Goal: Task Accomplishment & Management: Manage account settings

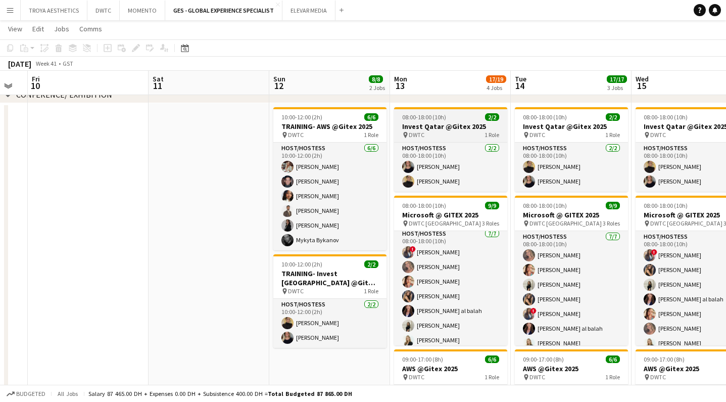
scroll to position [2, 0]
click at [449, 131] on div "pin DWTC 1 Role" at bounding box center [450, 135] width 113 height 8
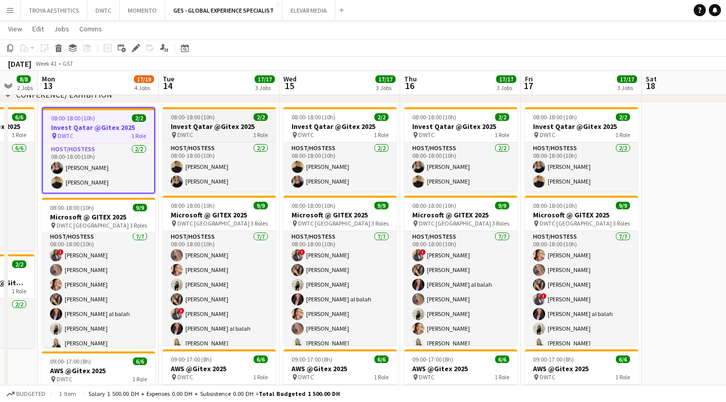
scroll to position [0, 323]
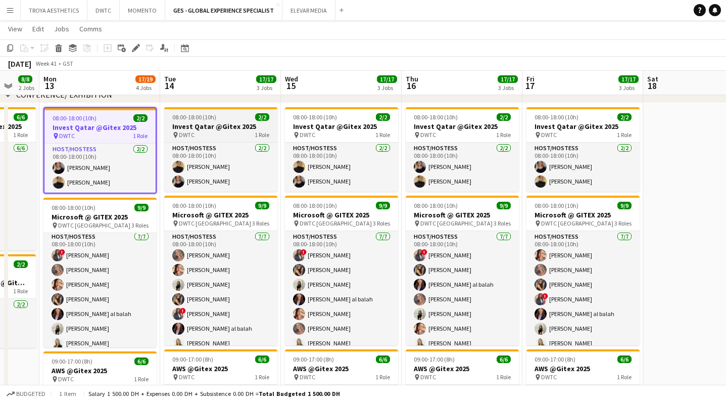
click at [223, 127] on h3 "Invest Qatar @Gitex 2025" at bounding box center [220, 126] width 113 height 9
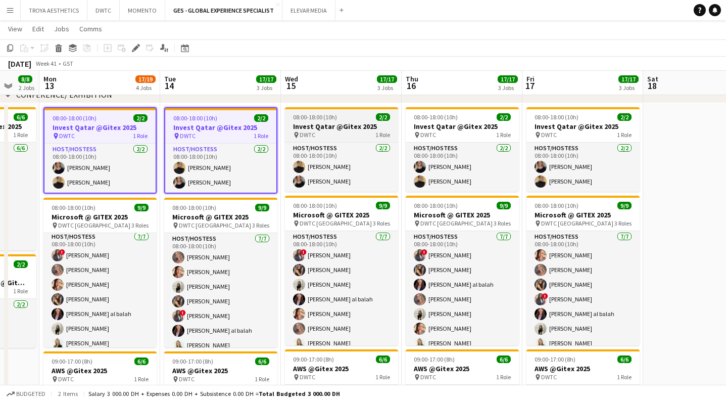
click at [310, 123] on h3 "Invest Qatar @Gitex 2025" at bounding box center [341, 126] width 113 height 9
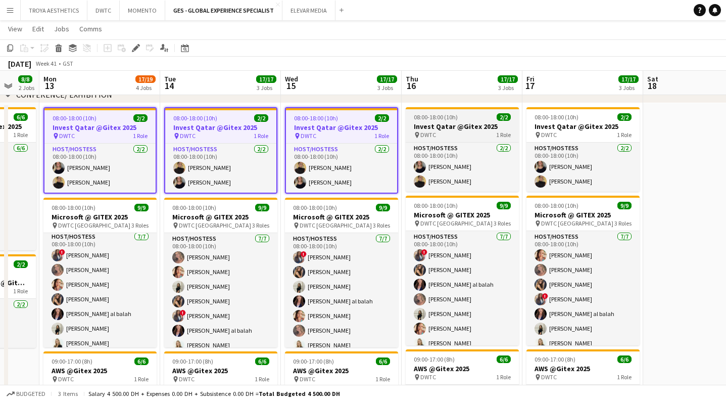
click at [462, 129] on h3 "Invest Qatar @Gitex 2025" at bounding box center [462, 126] width 113 height 9
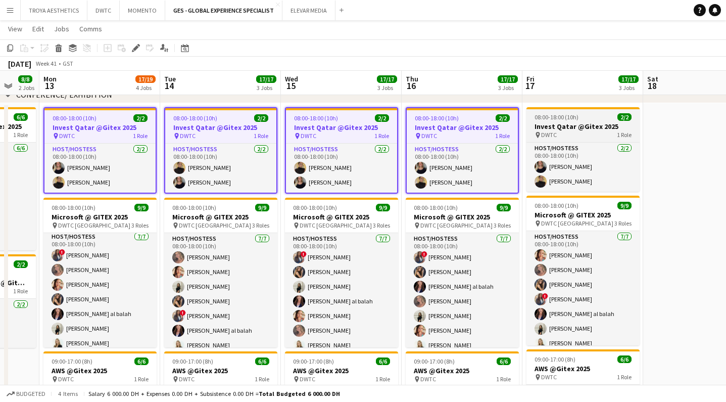
click at [567, 122] on h3 "Invest Qatar @Gitex 2025" at bounding box center [583, 126] width 113 height 9
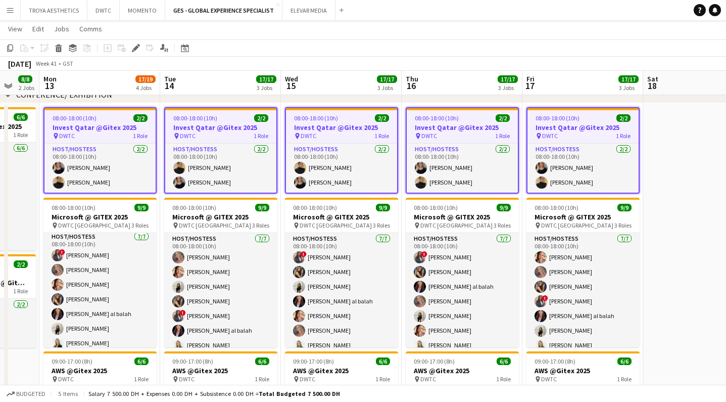
click at [671, 137] on app-date-cell at bounding box center [703, 313] width 121 height 420
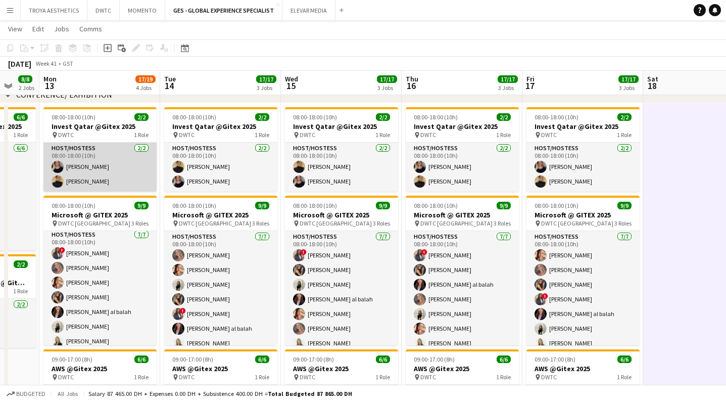
click at [100, 152] on app-card-role "Host/Hostess 2/2 08:00-18:00 (10h) TALITA SOARES Taisa Bachur" at bounding box center [99, 167] width 113 height 49
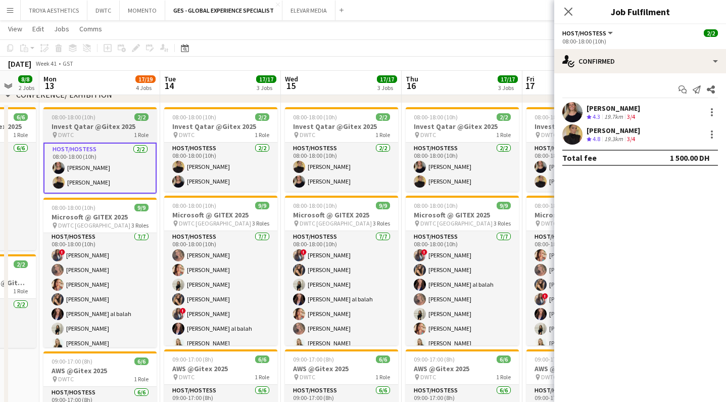
click at [94, 128] on h3 "Invest Qatar @Gitex 2025" at bounding box center [99, 126] width 113 height 9
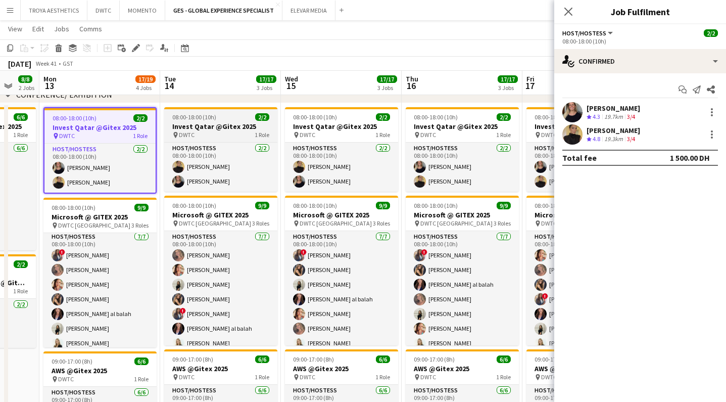
click at [212, 124] on h3 "Invest Qatar @Gitex 2025" at bounding box center [220, 126] width 113 height 9
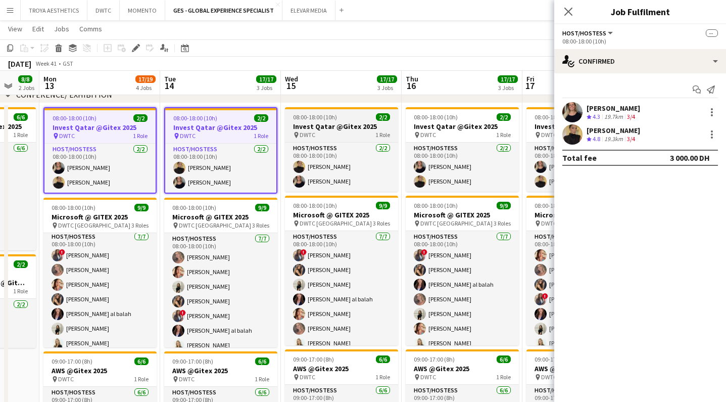
click at [336, 128] on h3 "Invest Qatar @Gitex 2025" at bounding box center [341, 126] width 113 height 9
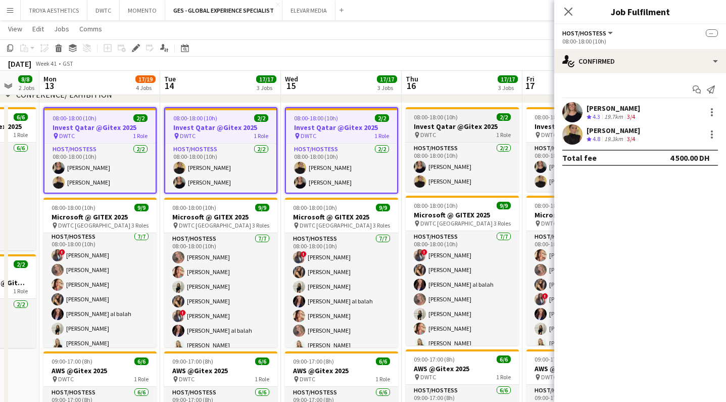
click at [445, 123] on h3 "Invest Qatar @Gitex 2025" at bounding box center [462, 126] width 113 height 9
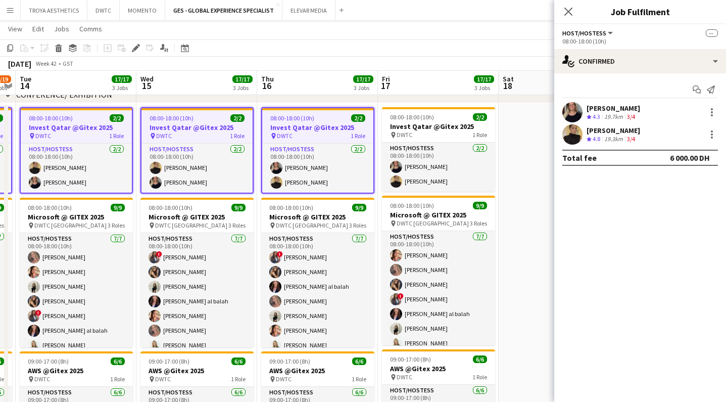
scroll to position [0, 469]
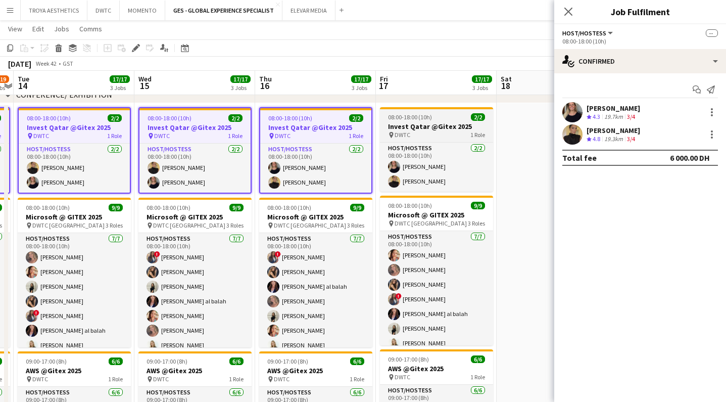
click at [432, 124] on h3 "Invest Qatar @Gitex 2025" at bounding box center [436, 126] width 113 height 9
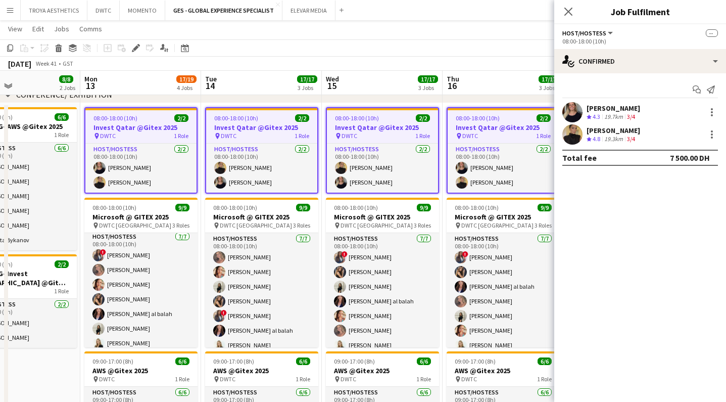
scroll to position [0, 281]
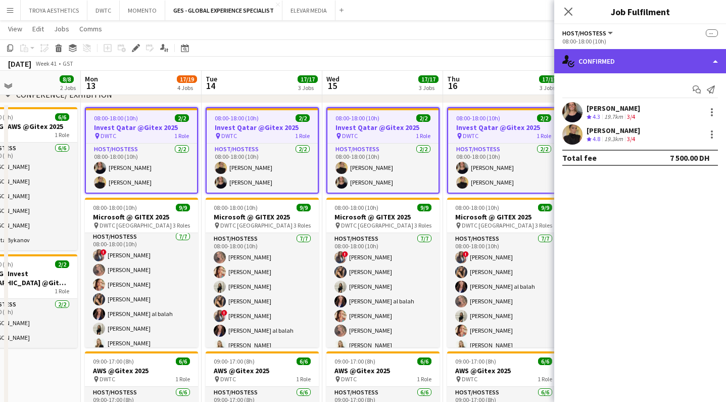
click at [677, 59] on div "single-neutral-actions-check-2 Confirmed" at bounding box center [640, 61] width 172 height 24
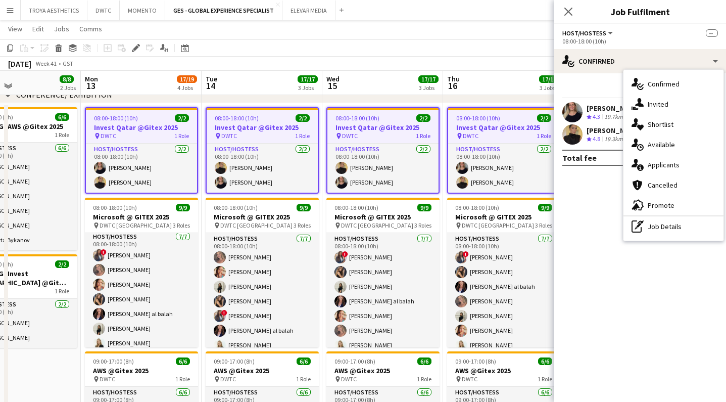
click at [590, 36] on span "Host/Hostess" at bounding box center [584, 33] width 44 height 8
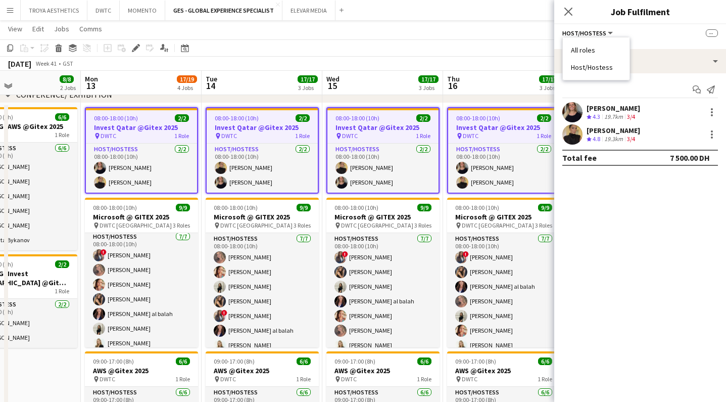
click at [591, 49] on li "All roles" at bounding box center [596, 49] width 51 height 9
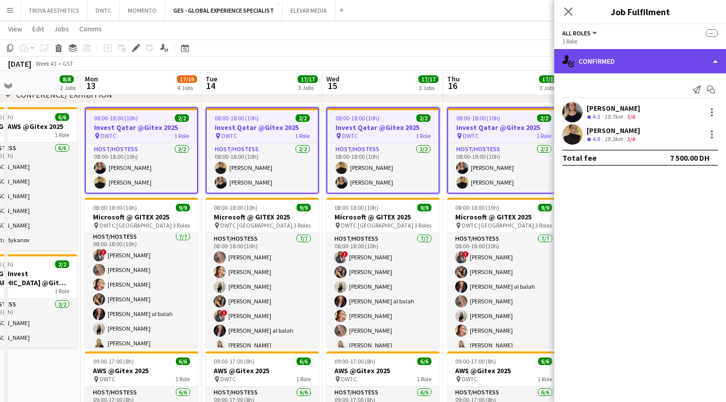
click at [641, 62] on div "single-neutral-actions-check-2 Confirmed" at bounding box center [640, 61] width 172 height 24
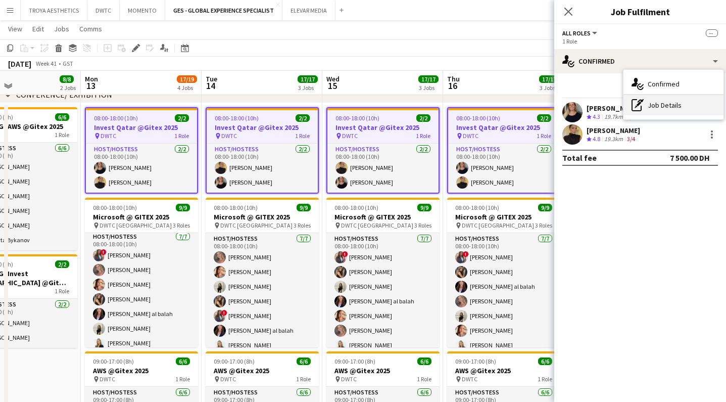
click at [662, 107] on div "pen-write Job Details" at bounding box center [674, 105] width 100 height 20
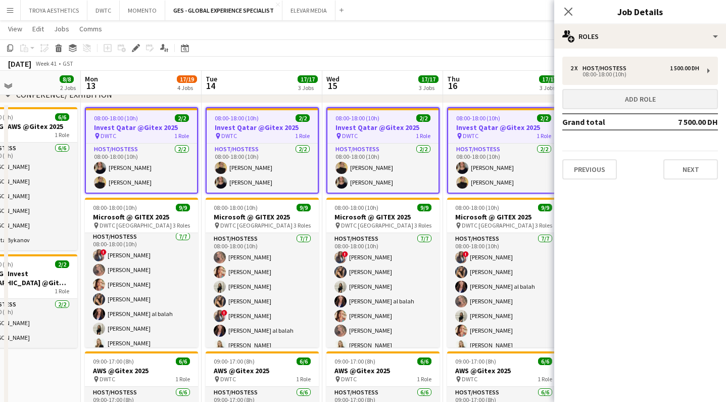
click at [642, 101] on button "Add role" at bounding box center [640, 99] width 156 height 20
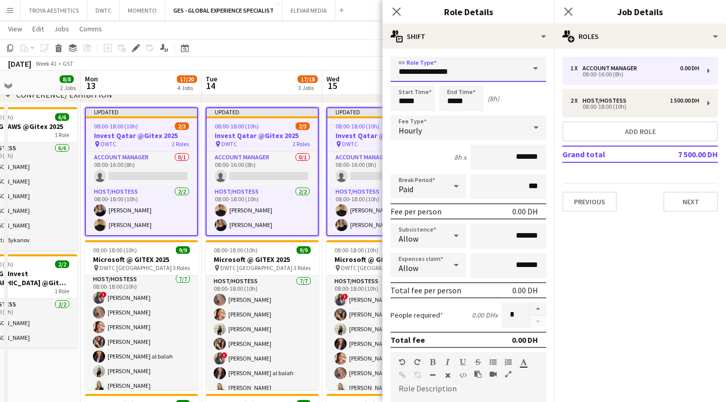
drag, startPoint x: 471, startPoint y: 73, endPoint x: 383, endPoint y: 69, distance: 88.5
click at [383, 69] on form "**********" at bounding box center [469, 345] width 172 height 576
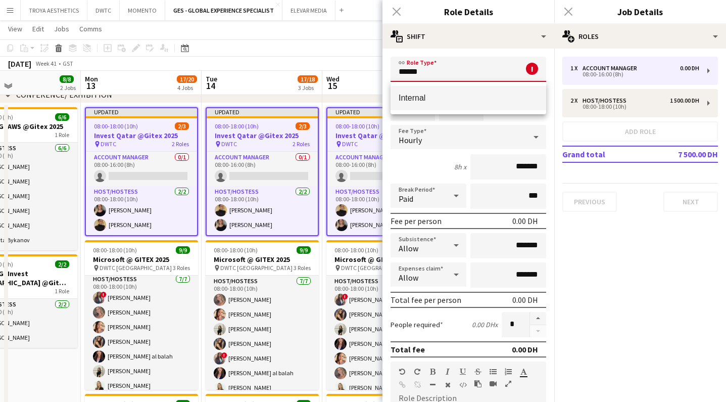
click at [402, 98] on span "Internal" at bounding box center [468, 98] width 139 height 10
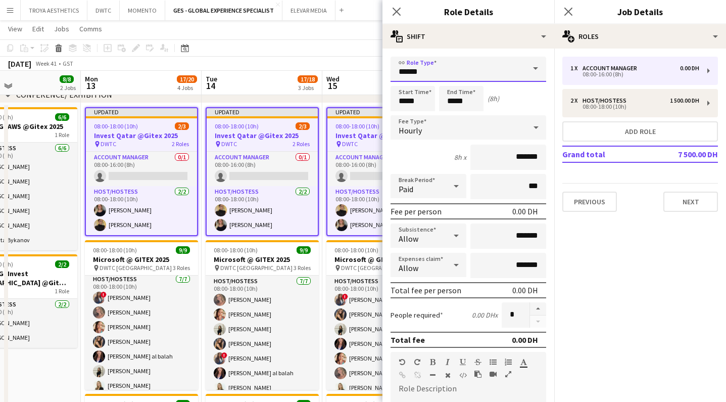
type input "********"
click at [469, 102] on input "*****" at bounding box center [461, 98] width 44 height 25
type input "*****"
click at [507, 98] on div "(0h 30m)" at bounding box center [501, 98] width 26 height 9
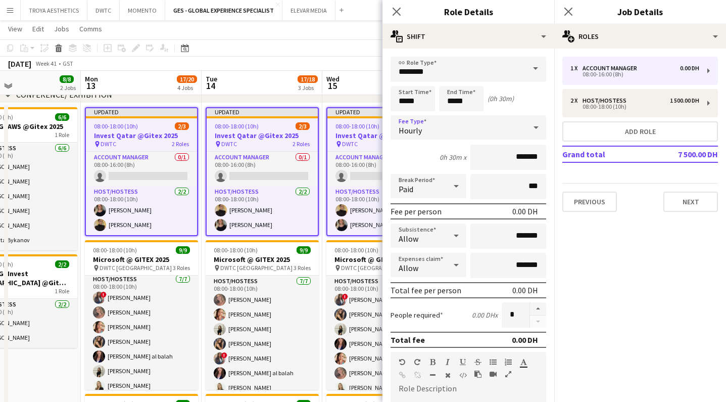
click at [441, 128] on div "Hourly" at bounding box center [458, 127] width 135 height 24
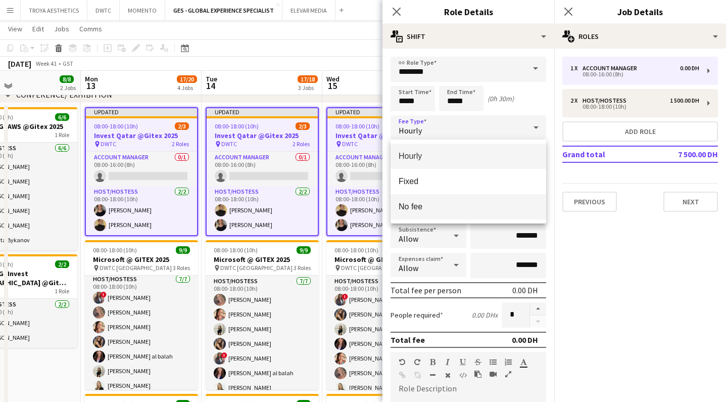
click at [431, 206] on span "No fee" at bounding box center [468, 207] width 139 height 10
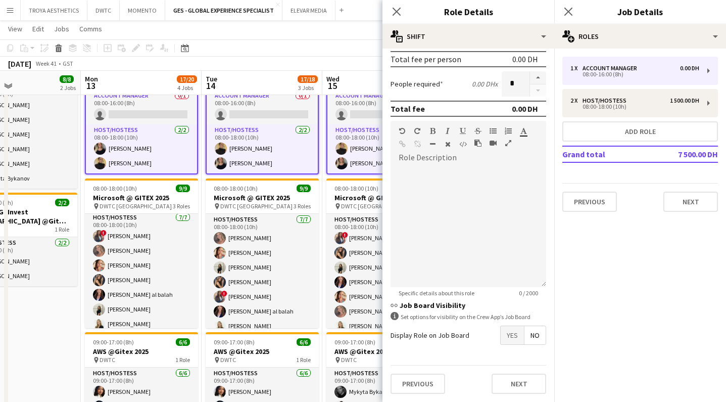
scroll to position [156, 0]
click at [526, 376] on button "Next" at bounding box center [519, 383] width 55 height 20
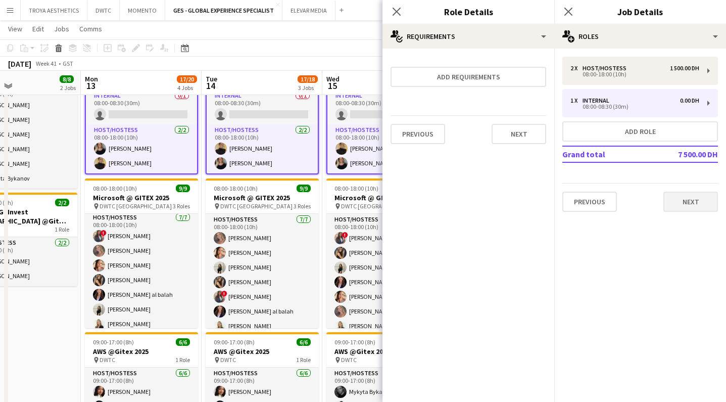
click at [677, 203] on button "Next" at bounding box center [691, 202] width 55 height 20
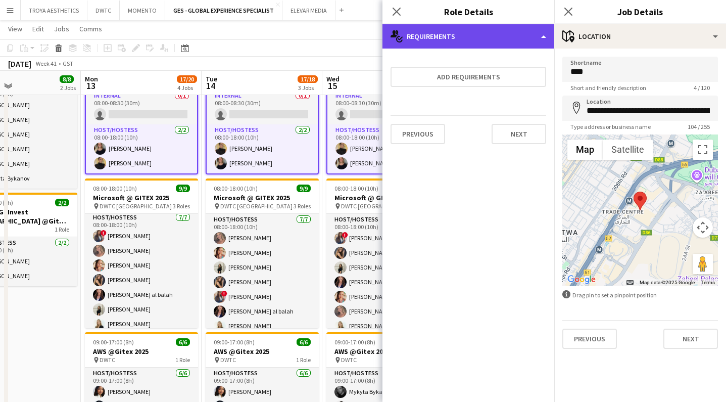
click at [469, 34] on div "multiple-actions-check-2 Requirements" at bounding box center [469, 36] width 172 height 24
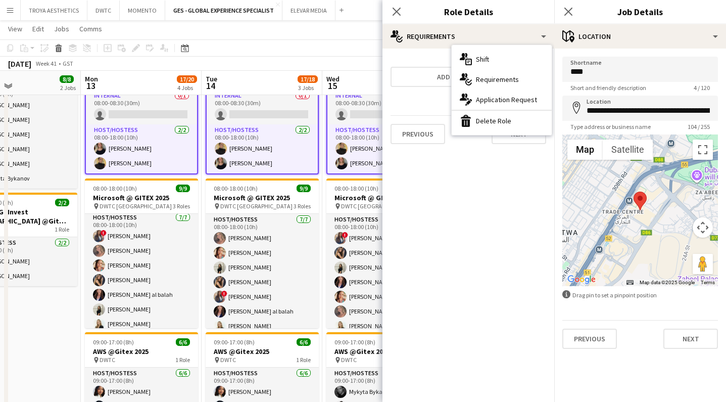
click at [486, 200] on mat-expansion-panel "medal-empty Requirements Add requirements Previous Next" at bounding box center [469, 225] width 172 height 353
click at [398, 14] on icon "Close pop-in" at bounding box center [397, 12] width 10 height 10
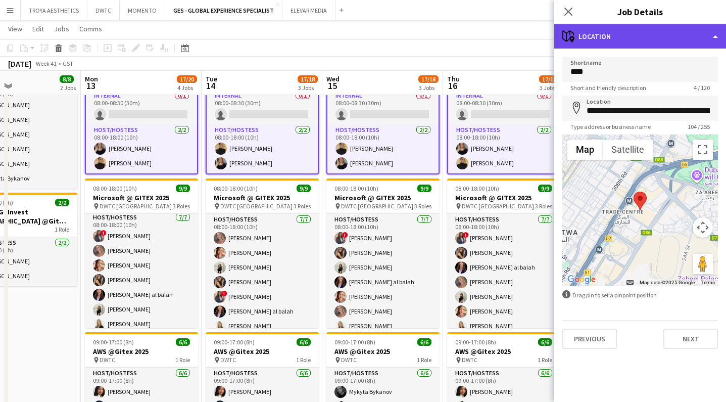
click at [638, 33] on div "maps-pin-1 Location" at bounding box center [640, 36] width 172 height 24
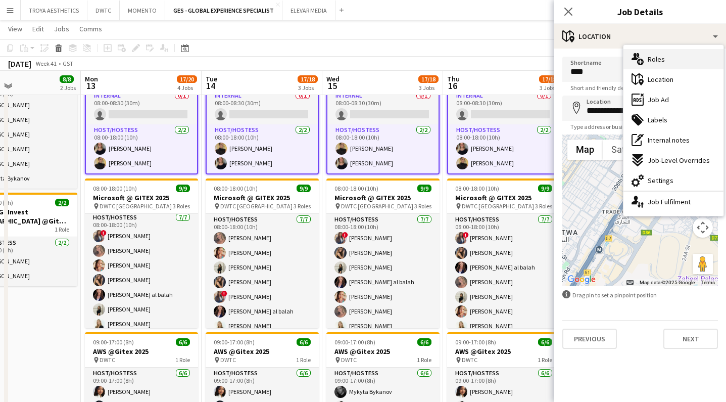
click at [652, 58] on span "Roles" at bounding box center [656, 59] width 17 height 9
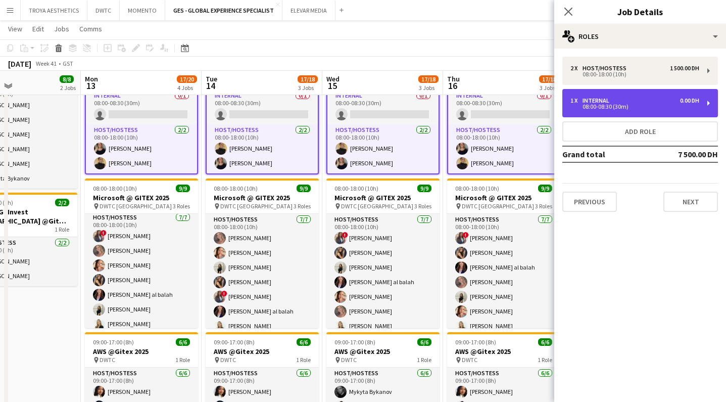
click at [636, 101] on div "1 x Internal 0.00 DH" at bounding box center [635, 100] width 129 height 7
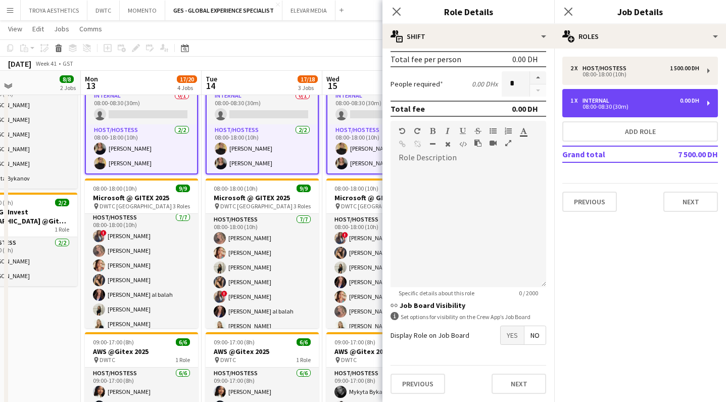
scroll to position [156, 0]
click at [701, 104] on div "1 x Internal 0.00 DH 08:00-08:30 (30m)" at bounding box center [640, 103] width 156 height 28
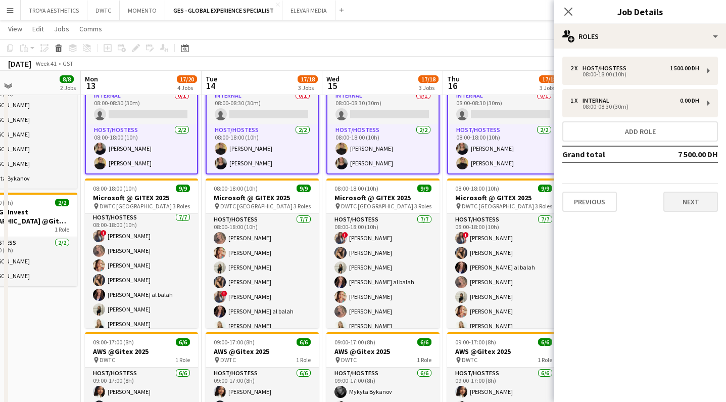
click at [703, 203] on button "Next" at bounding box center [691, 202] width 55 height 20
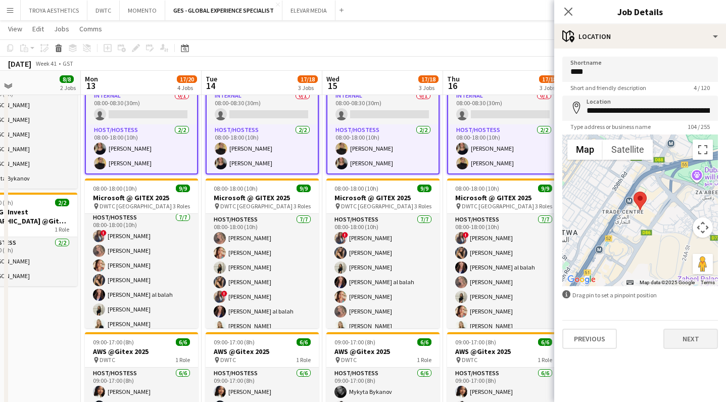
click at [691, 344] on button "Next" at bounding box center [691, 338] width 55 height 20
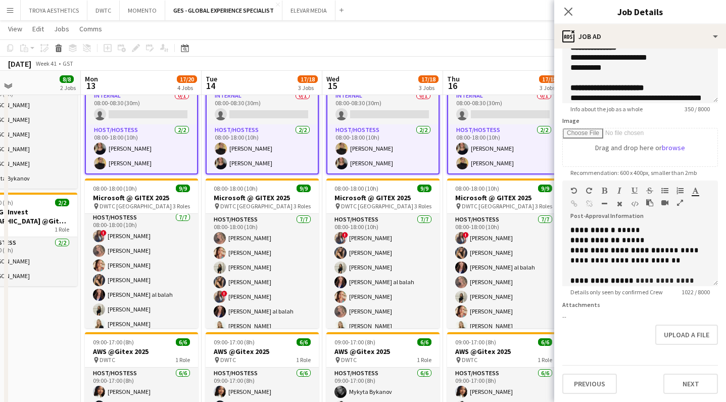
scroll to position [98, 0]
click at [704, 384] on button "Next" at bounding box center [691, 383] width 55 height 20
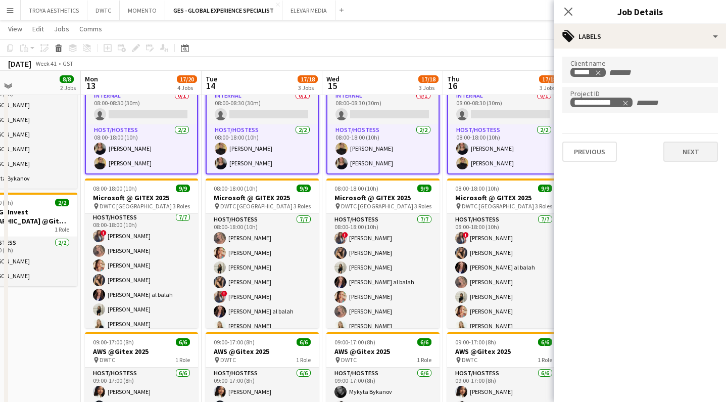
click at [692, 151] on button "Next" at bounding box center [691, 151] width 55 height 20
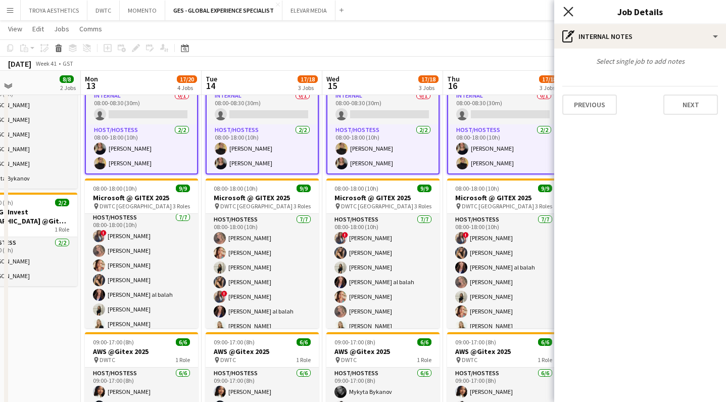
click at [571, 14] on icon at bounding box center [568, 12] width 10 height 10
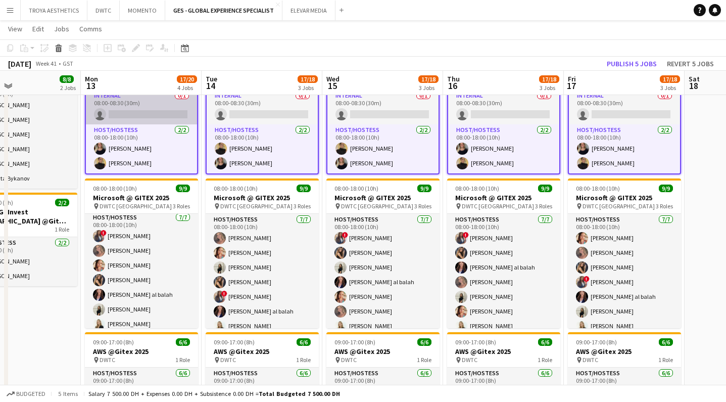
click at [172, 114] on app-card-role "Internal 0/1 08:00-08:30 (30m) single-neutral-actions" at bounding box center [141, 107] width 111 height 34
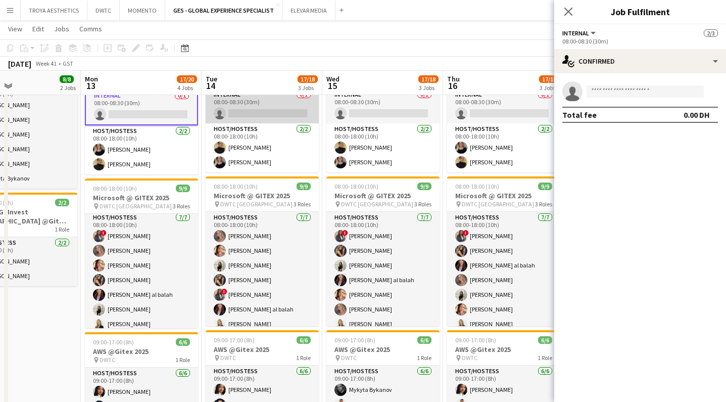
click at [233, 113] on app-card-role "Internal 0/1 08:00-08:30 (30m) single-neutral-actions" at bounding box center [262, 106] width 113 height 34
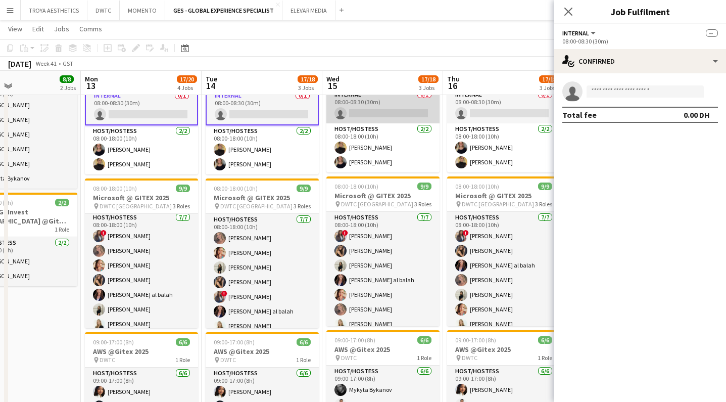
click at [366, 113] on app-card-role "Internal 0/1 08:00-08:30 (30m) single-neutral-actions" at bounding box center [382, 106] width 113 height 34
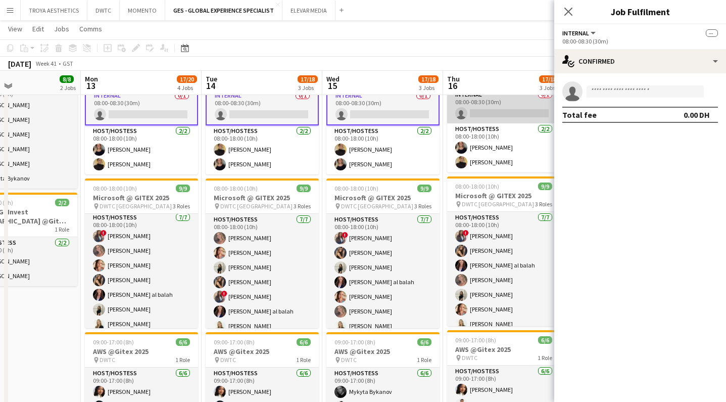
click at [496, 115] on app-card-role "Internal 0/1 08:00-08:30 (30m) single-neutral-actions" at bounding box center [503, 106] width 113 height 34
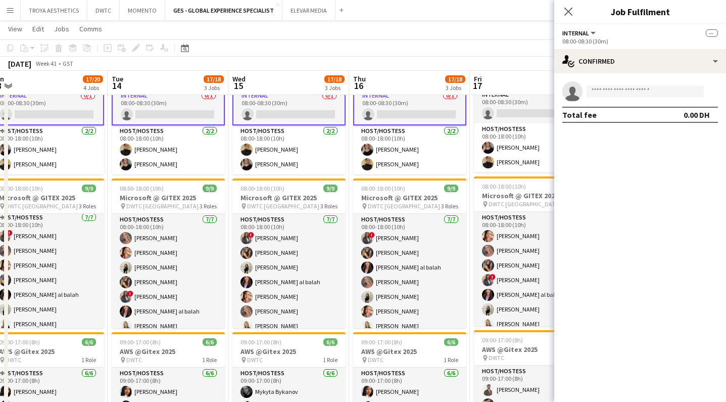
scroll to position [0, 398]
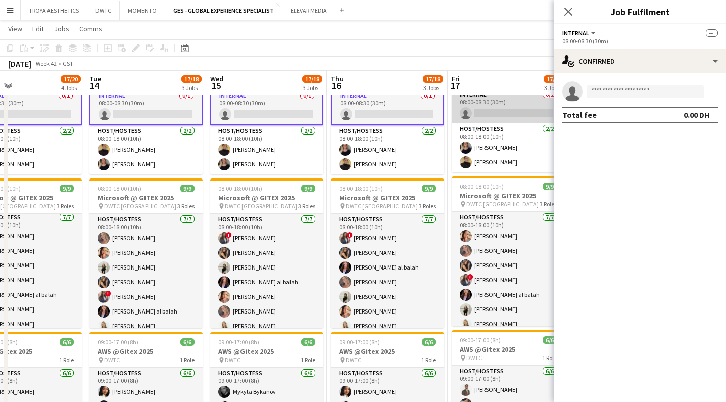
click at [498, 115] on app-card-role "Internal 0/1 08:00-08:30 (30m) single-neutral-actions" at bounding box center [508, 106] width 113 height 34
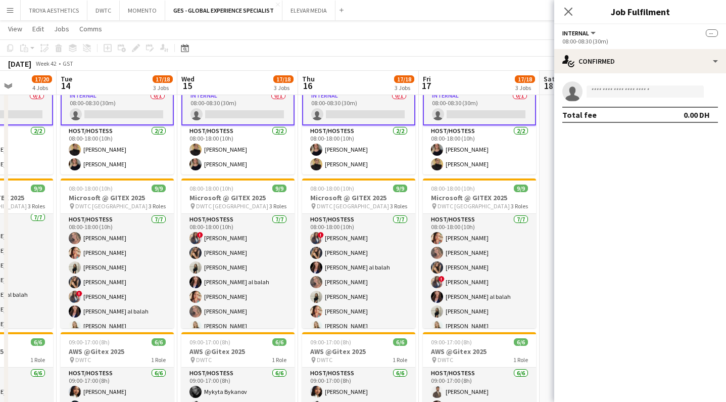
scroll to position [0, 415]
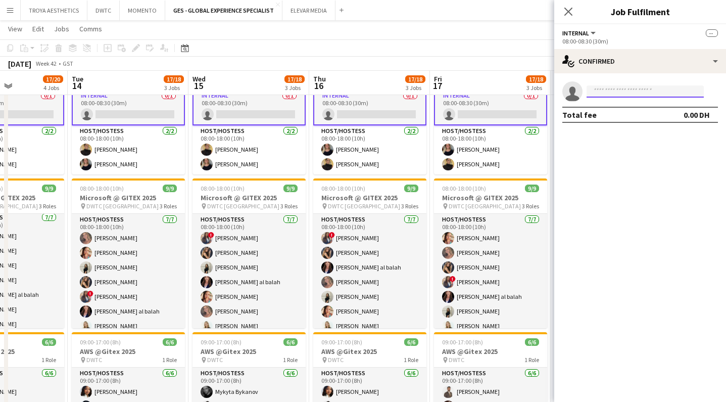
click at [611, 88] on input at bounding box center [645, 91] width 117 height 12
type input "*******"
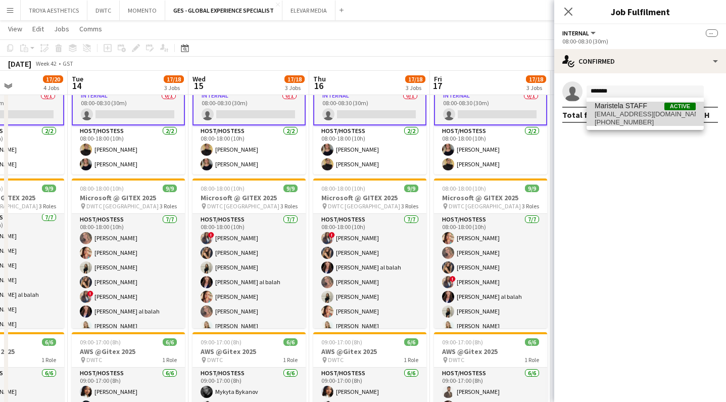
click at [641, 121] on span "+971551071456" at bounding box center [645, 122] width 101 height 8
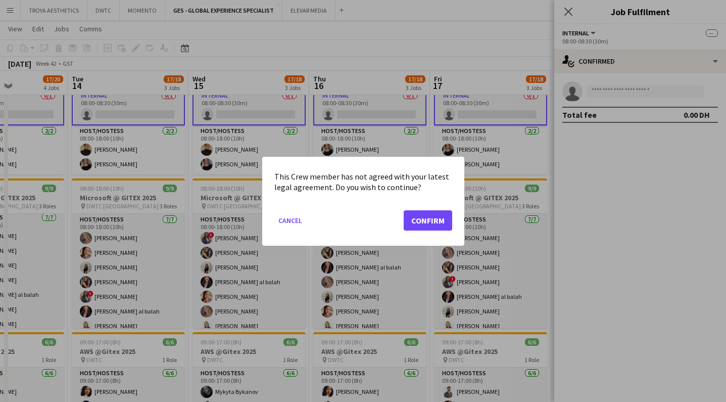
scroll to position [0, 0]
click at [289, 224] on button "Cancel" at bounding box center [290, 220] width 32 height 16
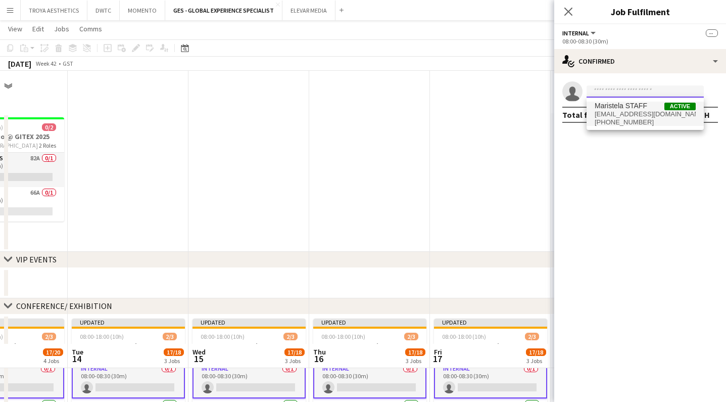
scroll to position [273, 0]
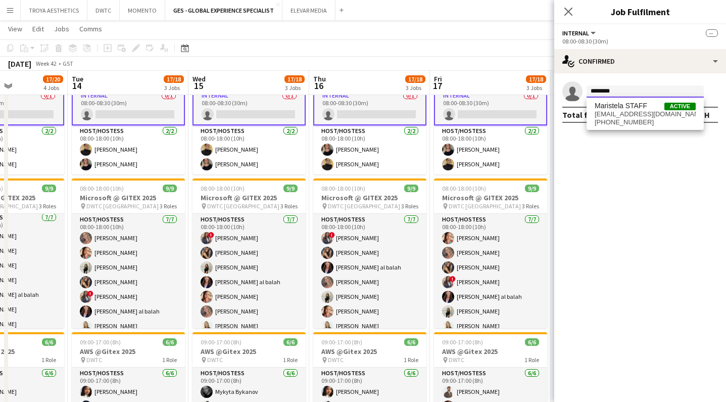
type input "*******"
drag, startPoint x: 563, startPoint y: 204, endPoint x: 636, endPoint y: 125, distance: 106.6
click at [636, 125] on span "+971551071456" at bounding box center [645, 122] width 101 height 8
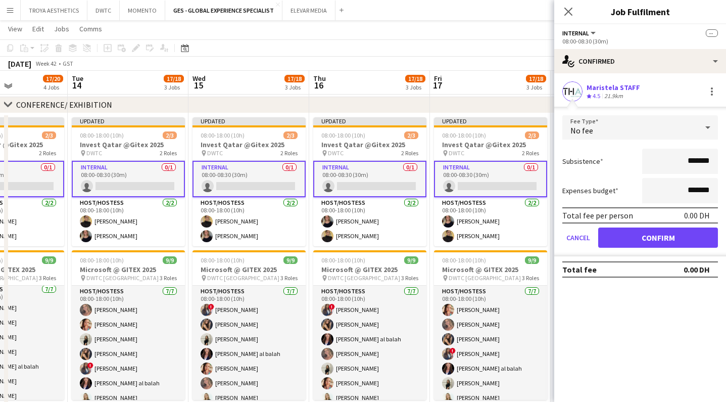
scroll to position [198, 0]
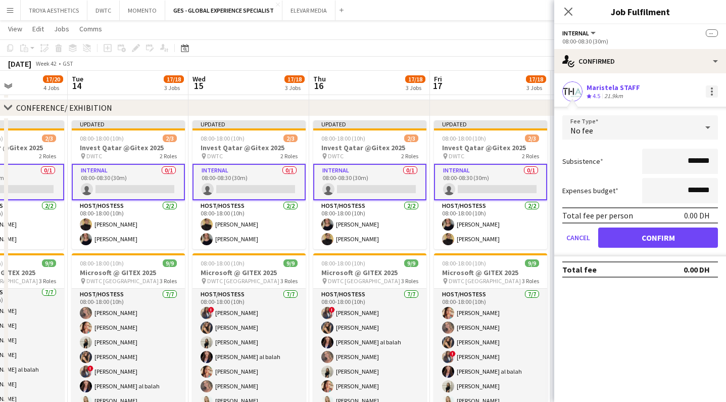
click at [708, 91] on div at bounding box center [712, 91] width 12 height 12
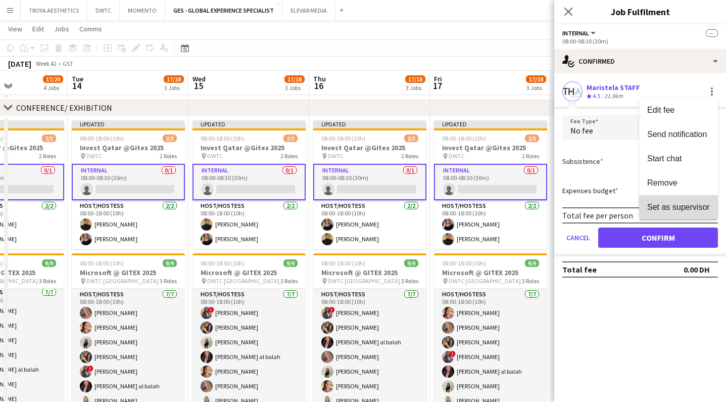
click at [690, 203] on span "Set as supervisor" at bounding box center [678, 207] width 63 height 9
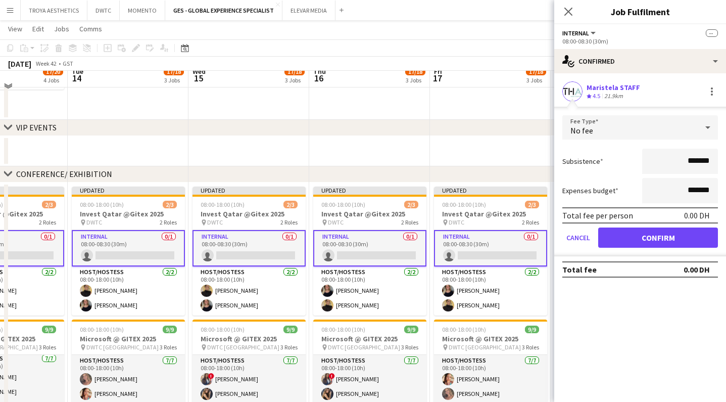
scroll to position [124, 0]
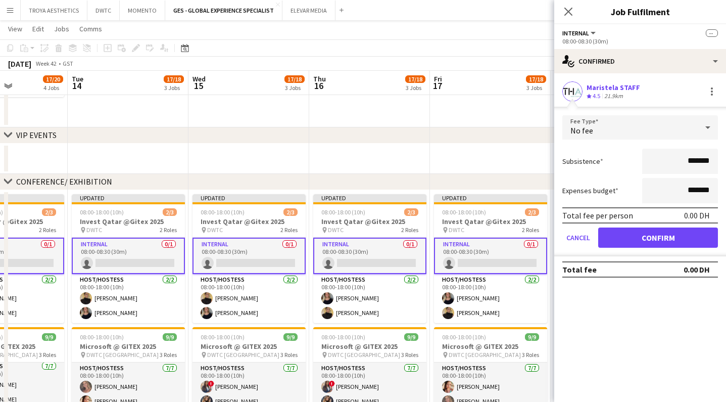
click at [653, 237] on button "Confirm" at bounding box center [658, 237] width 120 height 20
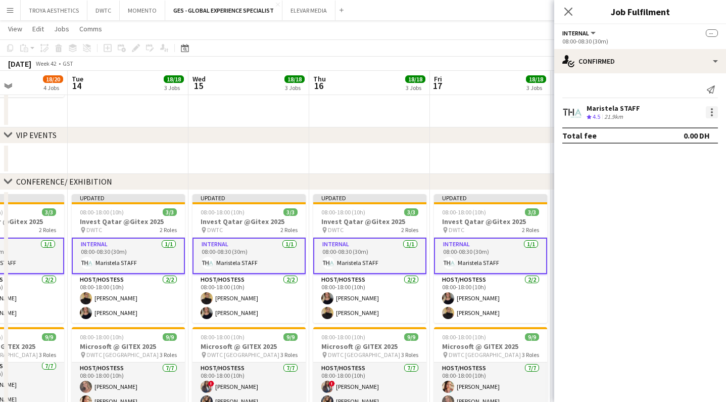
click at [717, 113] on div at bounding box center [712, 112] width 12 height 12
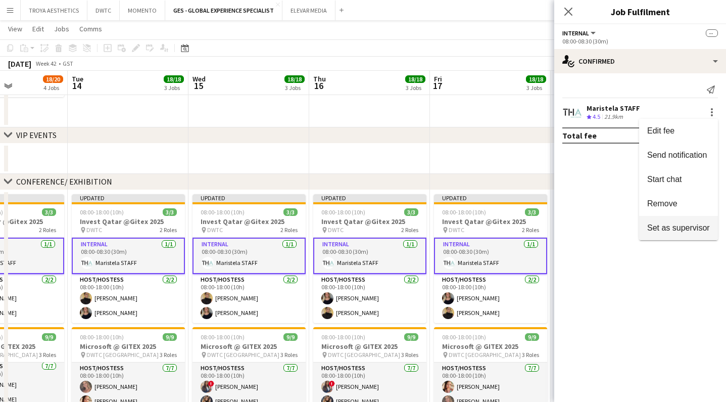
click at [677, 226] on span "Set as supervisor" at bounding box center [678, 227] width 63 height 9
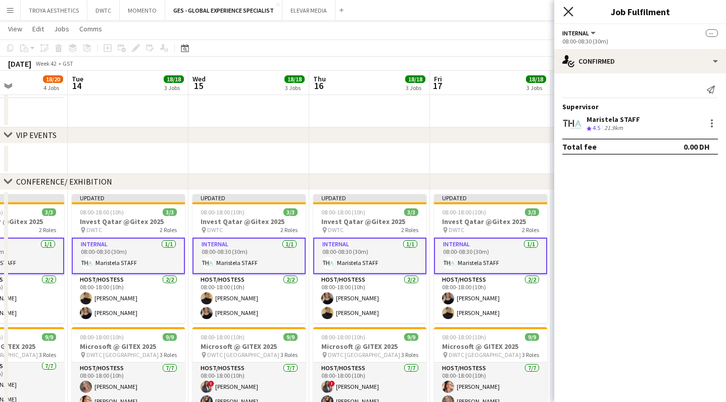
click at [570, 15] on icon "Close pop-in" at bounding box center [568, 12] width 10 height 10
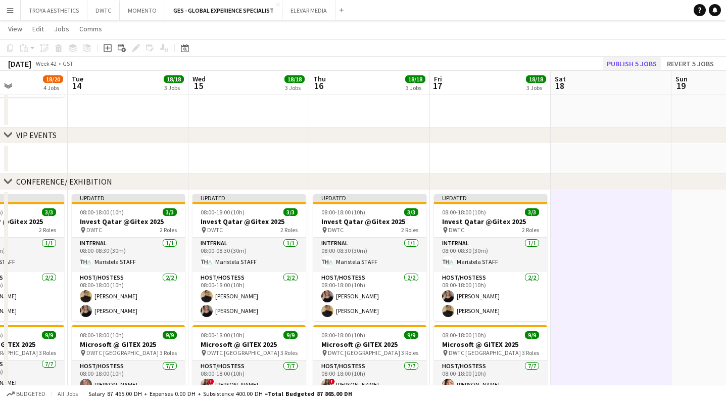
click at [632, 61] on button "Publish 5 jobs" at bounding box center [632, 63] width 58 height 13
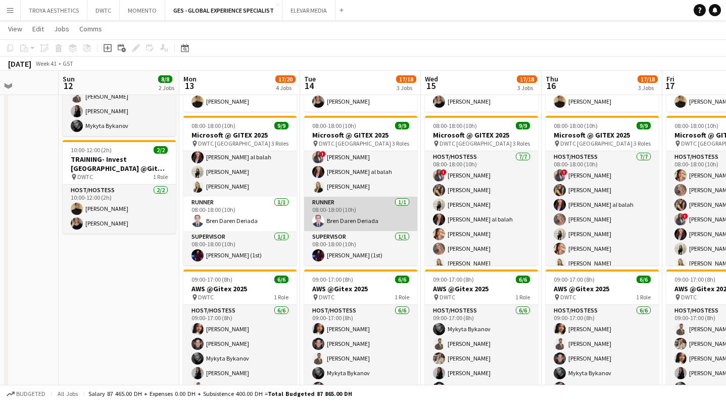
scroll to position [77, 0]
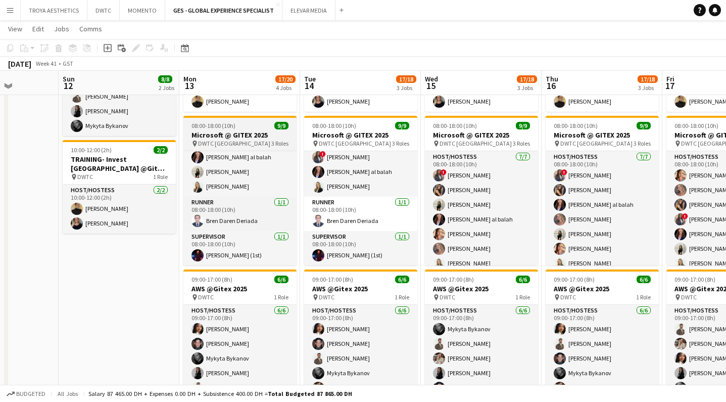
click at [235, 140] on div "pin DWTC Dubai 3 Roles" at bounding box center [239, 143] width 113 height 8
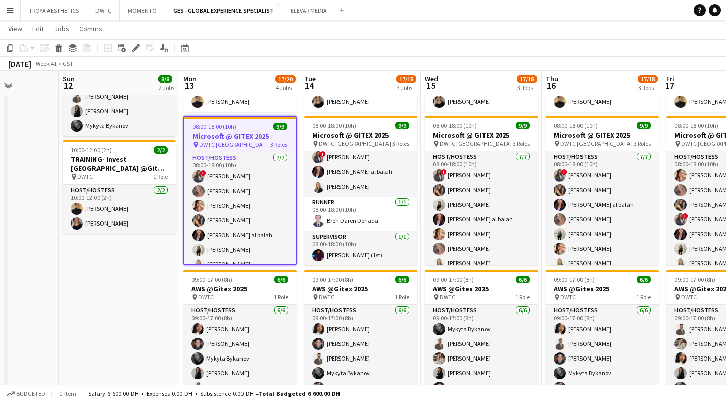
scroll to position [0, 0]
click at [229, 139] on h3 "Microsoft @ GITEX 2025" at bounding box center [239, 135] width 111 height 9
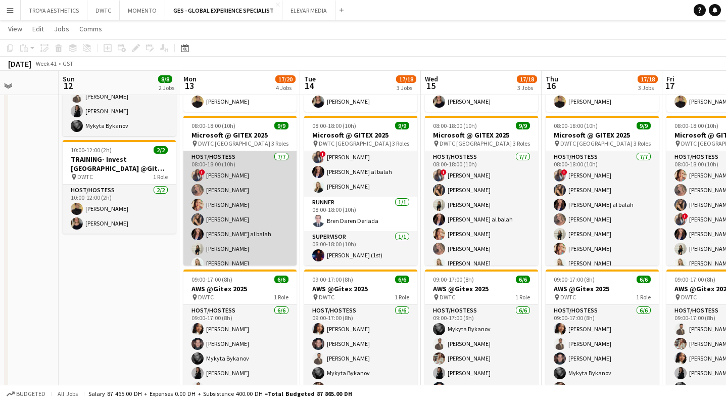
click at [229, 173] on app-card-role "Host/Hostess [DATE] 08:00-18:00 (10h) ! [PERSON_NAME] [PERSON_NAME] Punchita [P…" at bounding box center [239, 212] width 113 height 122
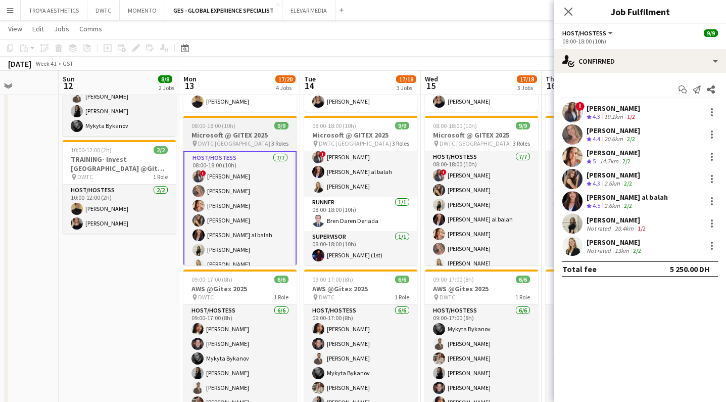
click at [228, 137] on h3 "Microsoft @ GITEX 2025" at bounding box center [239, 134] width 113 height 9
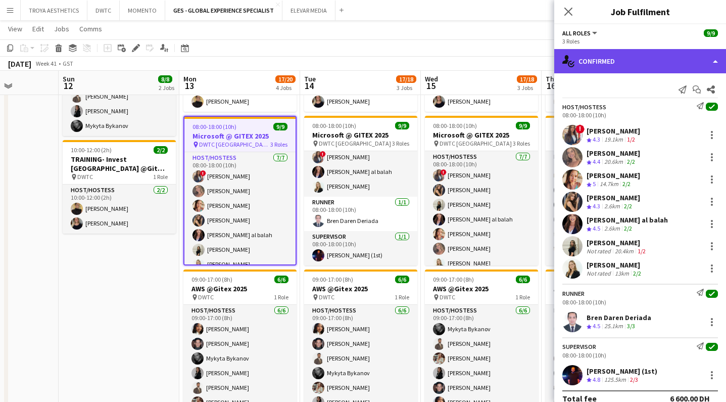
click at [640, 65] on div "single-neutral-actions-check-2 Confirmed" at bounding box center [640, 61] width 172 height 24
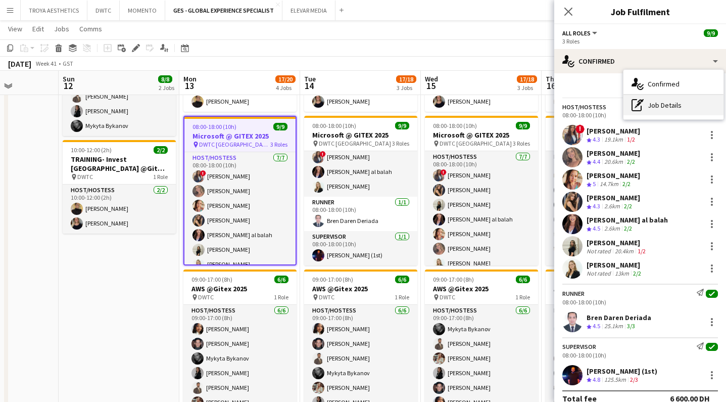
click at [664, 104] on div "pen-write Job Details" at bounding box center [674, 105] width 100 height 20
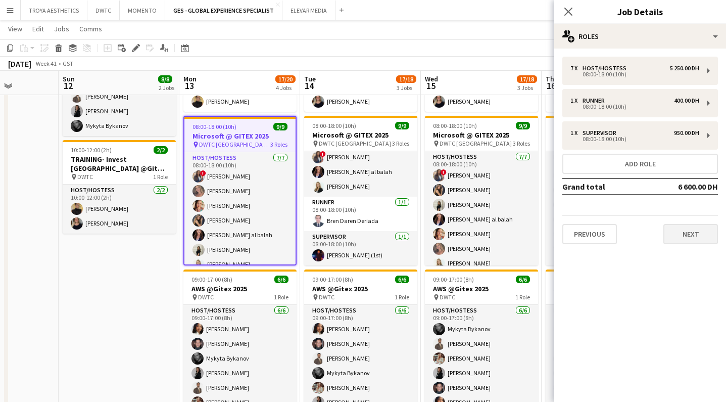
click at [689, 232] on button "Next" at bounding box center [691, 234] width 55 height 20
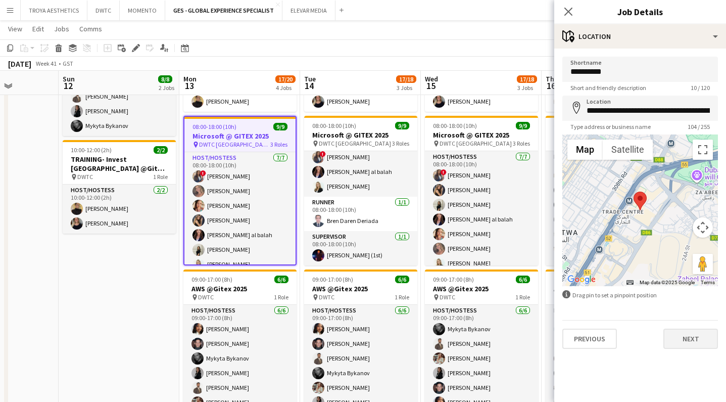
click at [690, 342] on button "Next" at bounding box center [691, 338] width 55 height 20
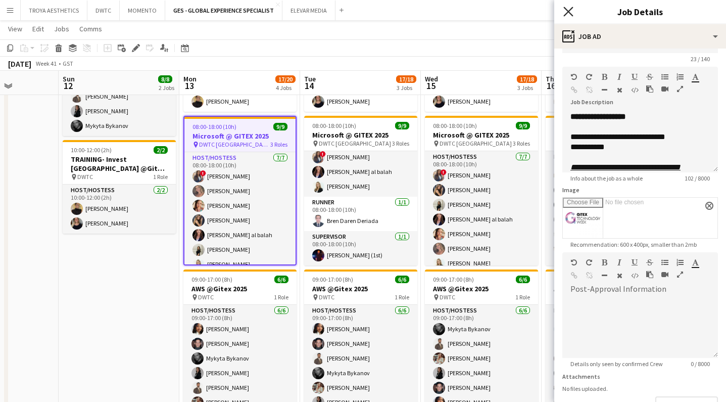
click at [570, 15] on icon "Close pop-in" at bounding box center [568, 12] width 10 height 10
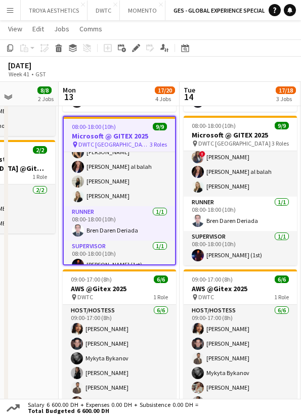
scroll to position [71, 0]
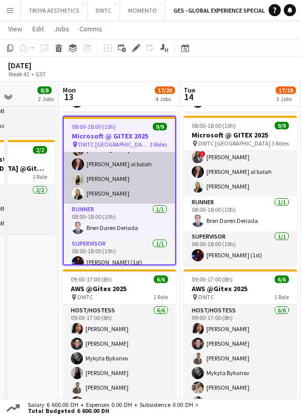
click at [105, 194] on app-card-role "Host/Hostess [DATE] 08:00-18:00 (10h) ! [PERSON_NAME] [PERSON_NAME] Punchita [P…" at bounding box center [119, 142] width 111 height 122
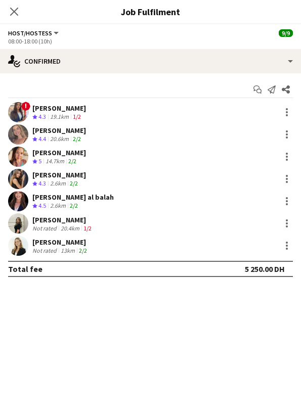
click at [61, 240] on div "[PERSON_NAME]" at bounding box center [60, 242] width 57 height 9
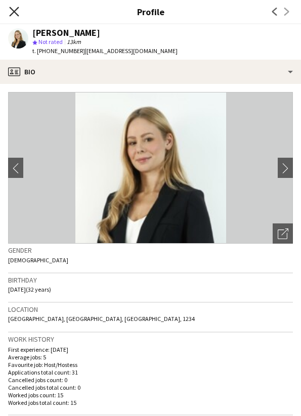
click at [11, 11] on icon "Close pop-in" at bounding box center [14, 12] width 10 height 10
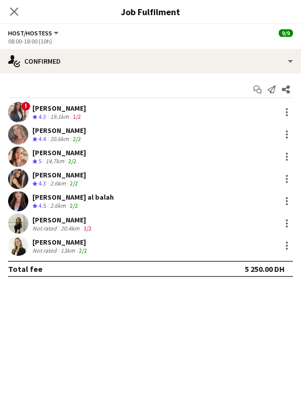
scroll to position [264, 0]
click at [13, 14] on icon "Close pop-in" at bounding box center [14, 12] width 10 height 10
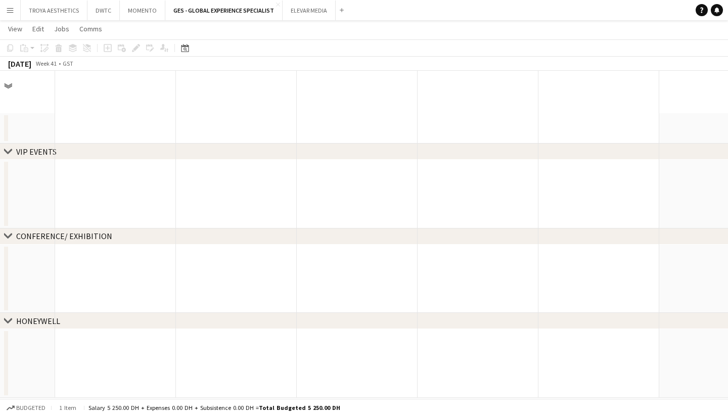
scroll to position [0, 0]
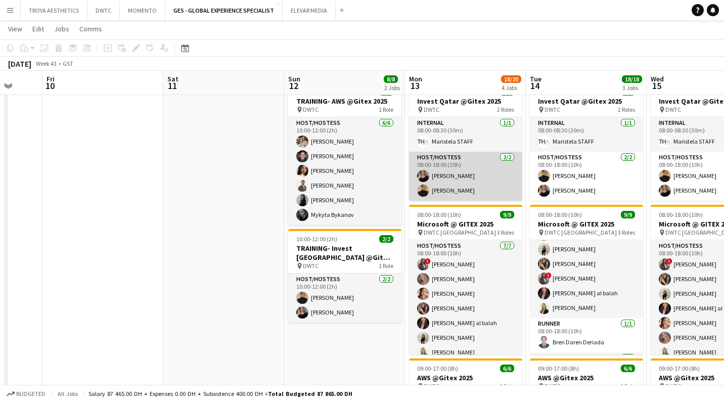
scroll to position [237, 0]
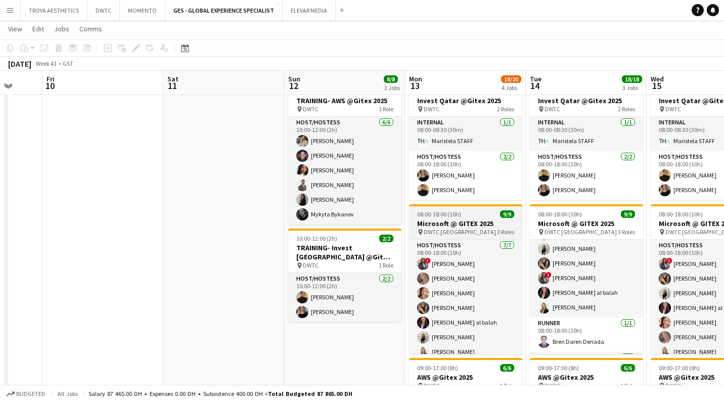
click at [480, 228] on div "pin DWTC Dubai 3 Roles" at bounding box center [465, 232] width 113 height 8
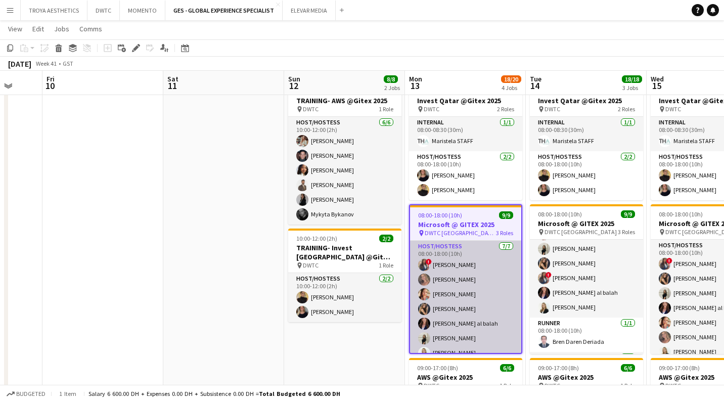
click at [468, 274] on app-card-role "Host/Hostess [DATE] 08:00-18:00 (10h) ! [PERSON_NAME] [PERSON_NAME] Punchita [P…" at bounding box center [465, 302] width 111 height 122
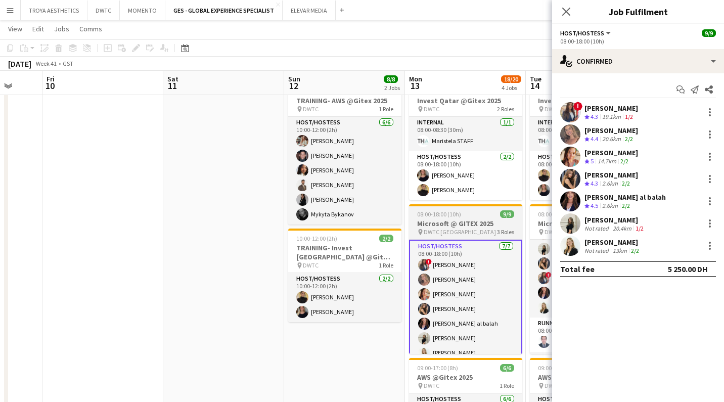
click at [462, 230] on div "pin DWTC Dubai 3 Roles" at bounding box center [465, 232] width 113 height 8
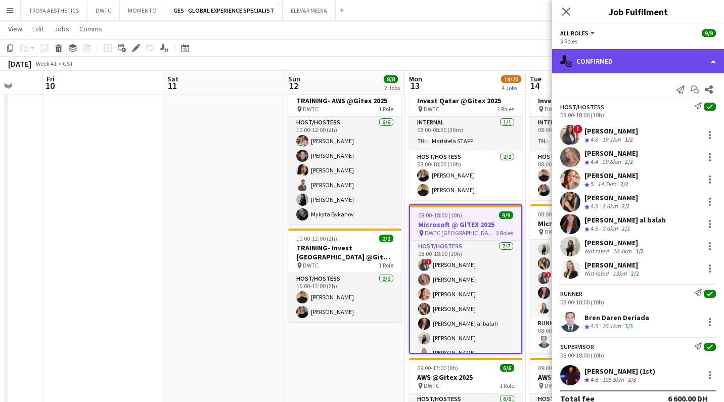
click at [631, 60] on div "single-neutral-actions-check-2 Confirmed" at bounding box center [638, 61] width 172 height 24
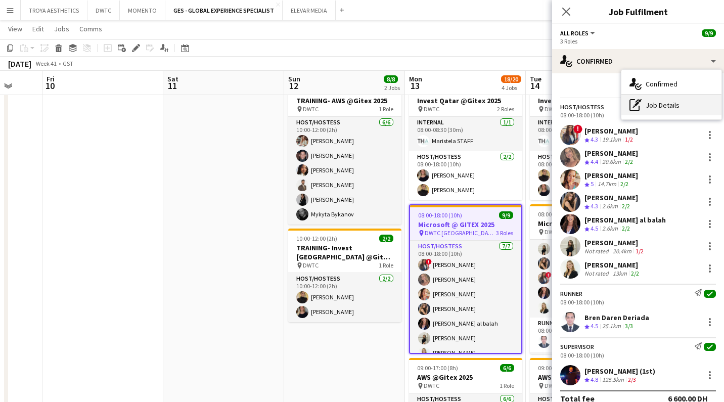
click at [664, 105] on div "pen-write Job Details" at bounding box center [671, 105] width 100 height 20
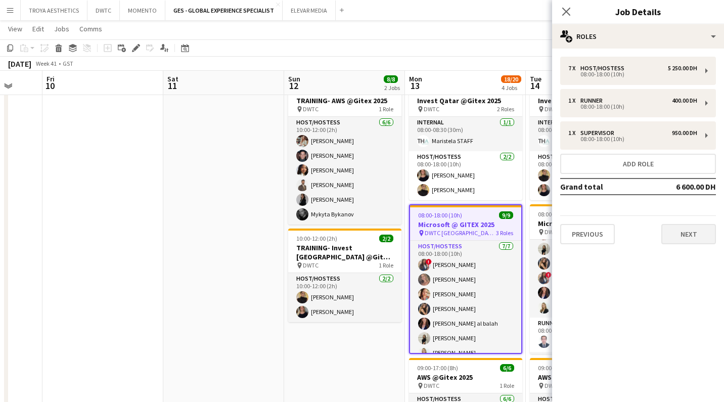
click at [689, 235] on button "Next" at bounding box center [688, 234] width 55 height 20
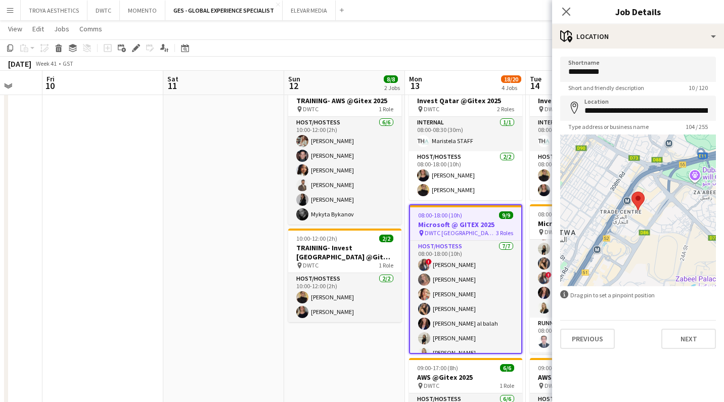
click at [694, 337] on button "Next" at bounding box center [688, 338] width 55 height 20
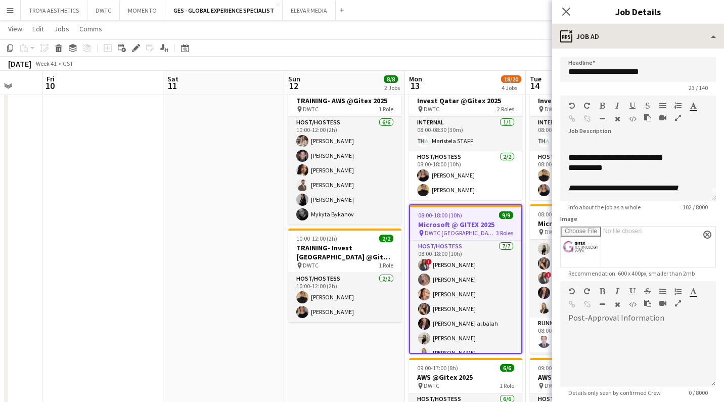
scroll to position [8, 0]
click at [568, 12] on icon "Close pop-in" at bounding box center [566, 12] width 10 height 10
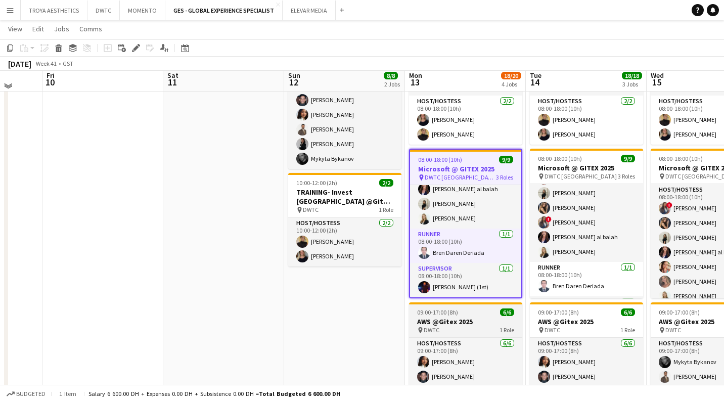
scroll to position [294, 0]
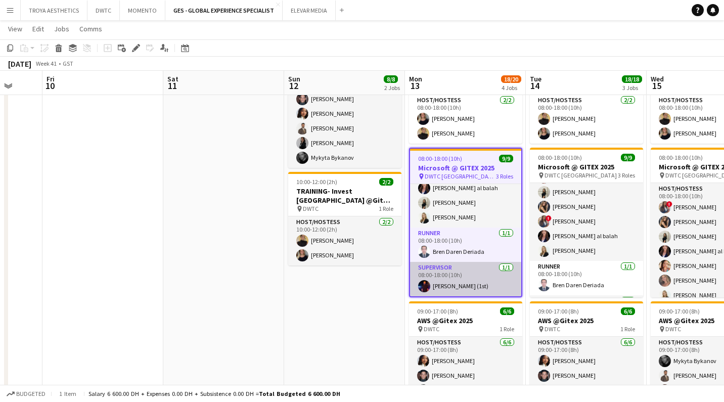
click at [462, 288] on app-card-role "Supervisor [DATE] 08:00-18:00 (10h) [PERSON_NAME] (1st)" at bounding box center [465, 279] width 111 height 34
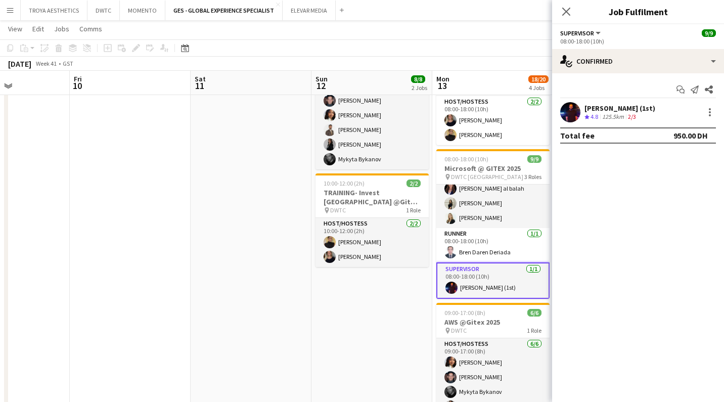
scroll to position [292, 0]
click at [619, 111] on div "[PERSON_NAME] (1st)" at bounding box center [619, 108] width 71 height 9
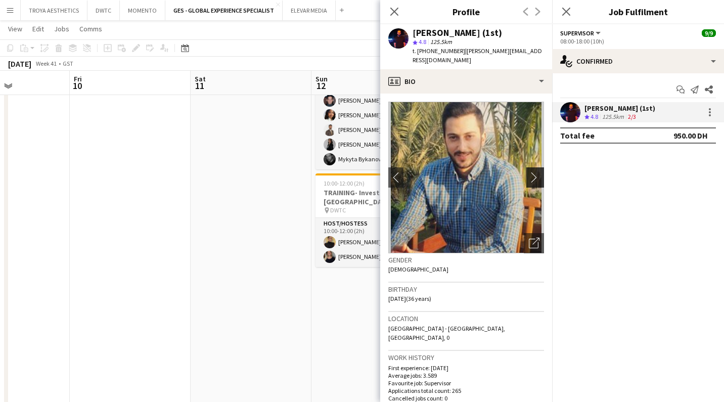
click at [542, 172] on app-icon "chevron-right" at bounding box center [537, 177] width 16 height 11
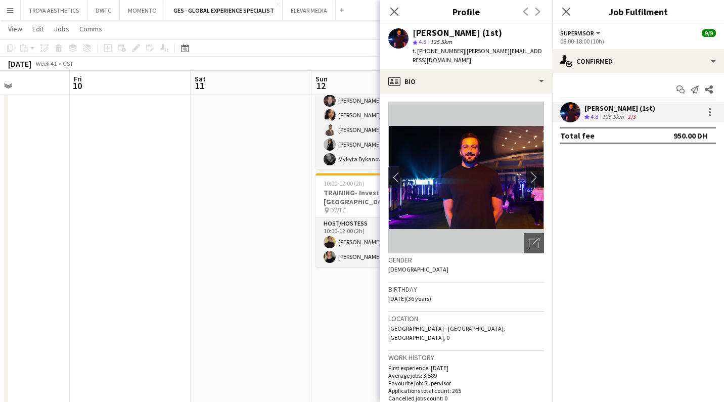
click at [537, 172] on app-icon "chevron-right" at bounding box center [537, 177] width 16 height 11
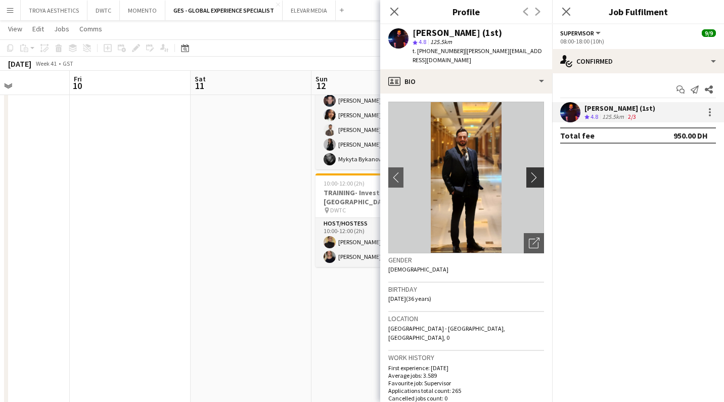
click at [537, 172] on app-icon "chevron-right" at bounding box center [537, 177] width 16 height 11
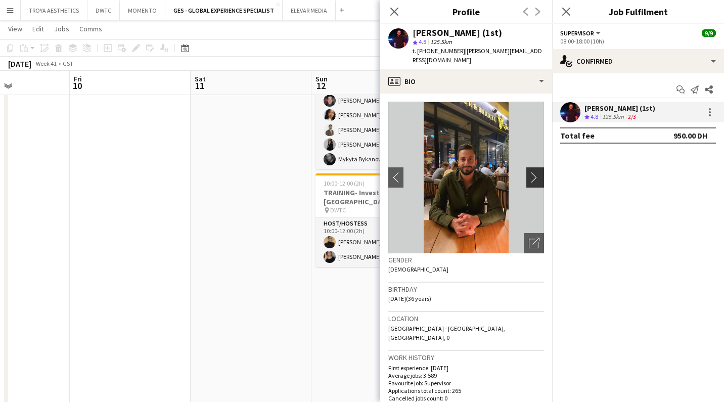
click at [537, 172] on app-icon "chevron-right" at bounding box center [537, 177] width 16 height 11
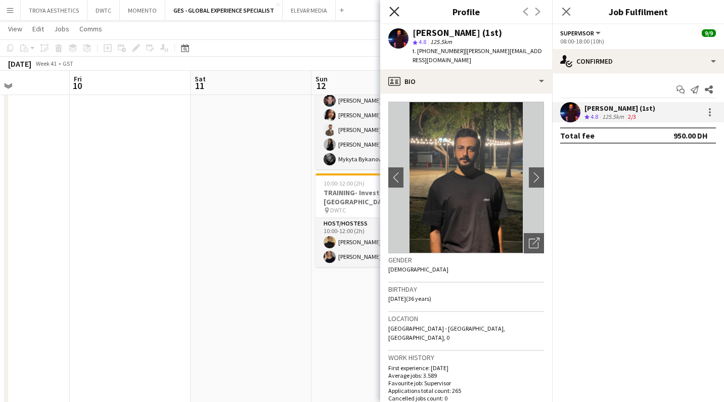
click at [396, 14] on icon at bounding box center [394, 12] width 10 height 10
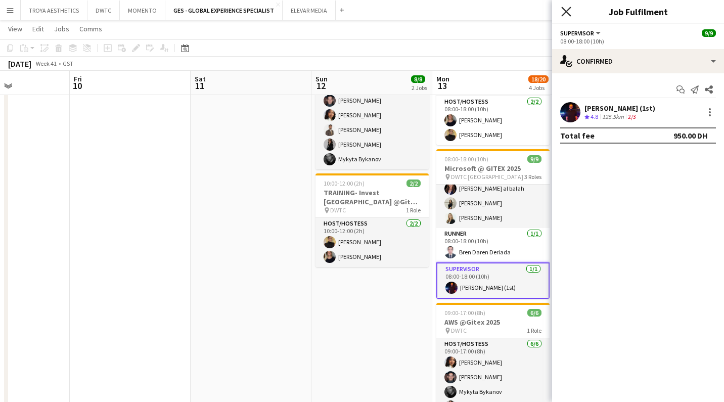
click at [564, 14] on icon at bounding box center [566, 12] width 10 height 10
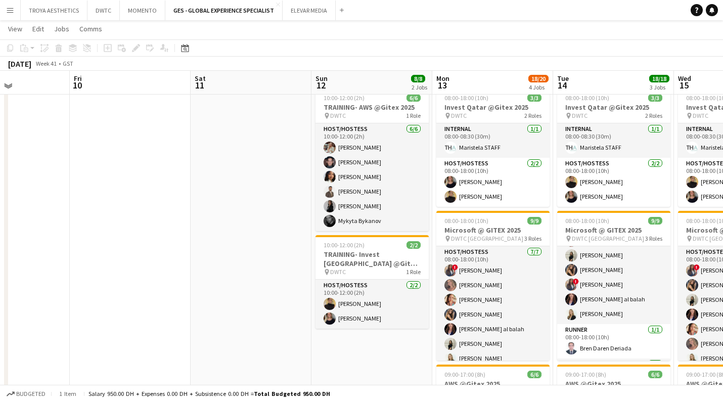
scroll to position [230, 0]
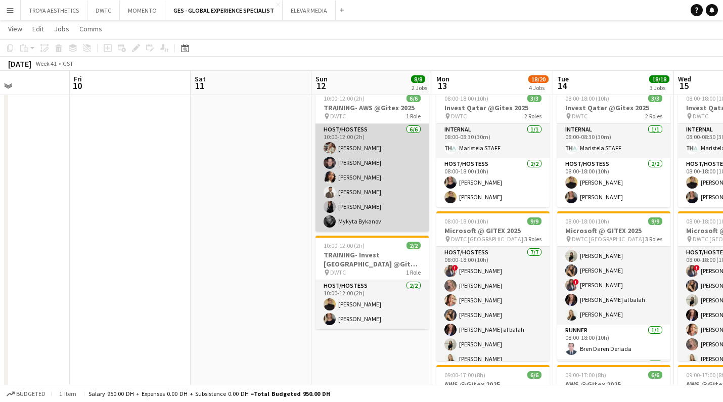
click at [383, 177] on app-card-role "Host/Hostess [DATE] 10:00-12:00 (2h) Maryna Tsypar [PERSON_NAME] [PERSON_NAME] …" at bounding box center [371, 178] width 113 height 108
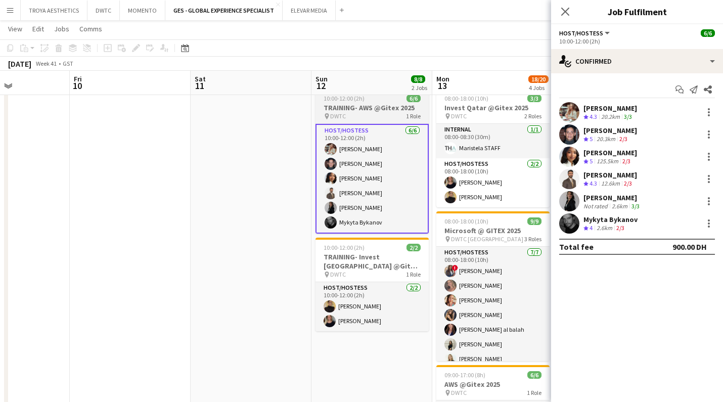
click at [358, 114] on div "pin DWTC 1 Role" at bounding box center [371, 116] width 113 height 8
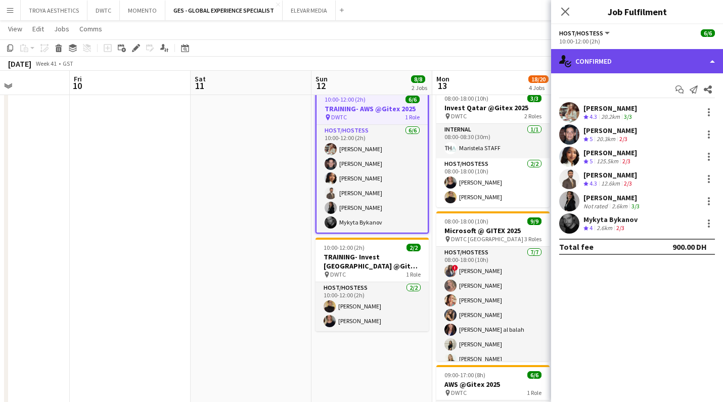
click at [639, 65] on div "single-neutral-actions-check-2 Confirmed" at bounding box center [637, 61] width 172 height 24
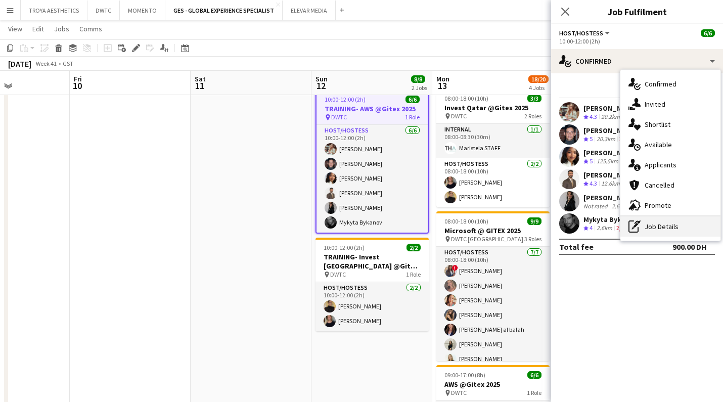
click at [664, 223] on div "pen-write Job Details" at bounding box center [670, 226] width 100 height 20
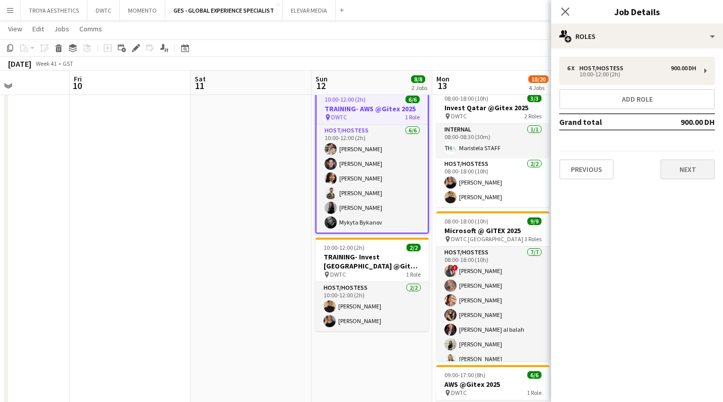
click at [689, 177] on button "Next" at bounding box center [687, 169] width 55 height 20
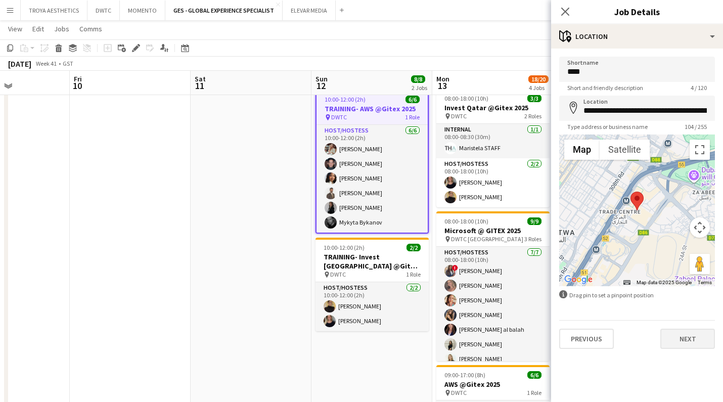
click at [696, 341] on button "Next" at bounding box center [687, 338] width 55 height 20
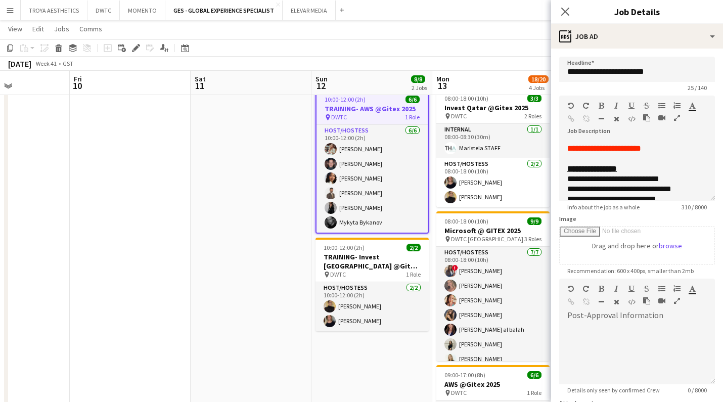
scroll to position [113, 0]
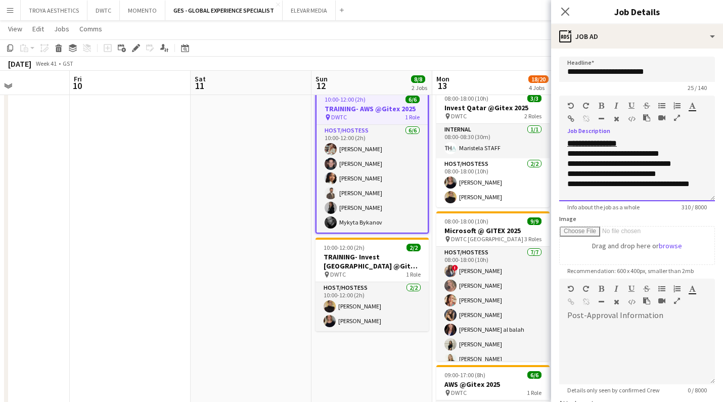
drag, startPoint x: 571, startPoint y: 154, endPoint x: 696, endPoint y: 191, distance: 130.3
click at [696, 191] on div "**********" at bounding box center [637, 170] width 156 height 61
copy div "**********"
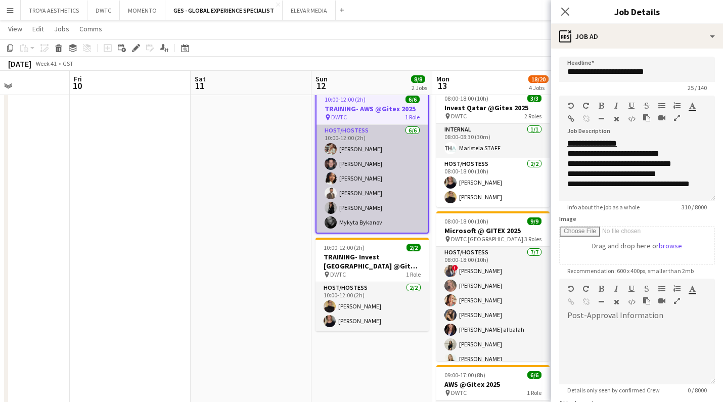
click at [357, 148] on app-card-role "Host/Hostess [DATE] 10:00-12:00 (2h) Maryna Tsypar [PERSON_NAME] [PERSON_NAME] …" at bounding box center [371, 179] width 111 height 108
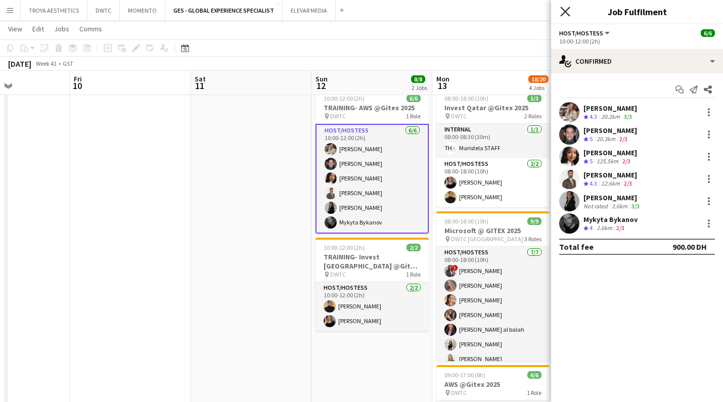
click at [565, 11] on icon at bounding box center [565, 12] width 10 height 10
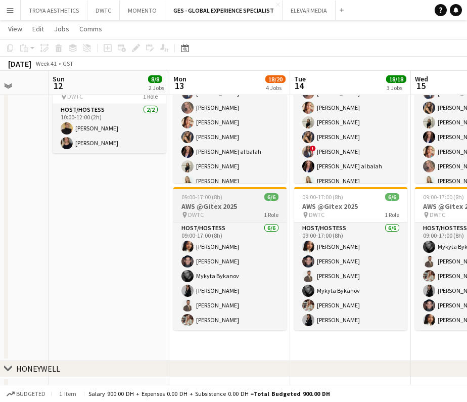
scroll to position [0, 317]
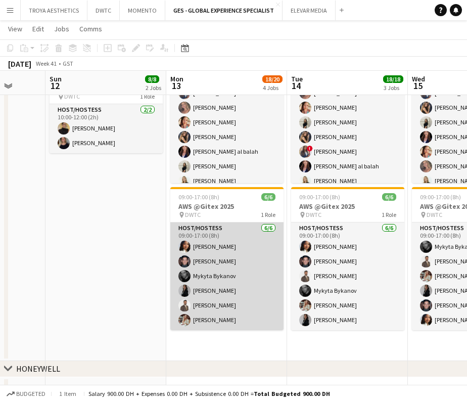
click at [218, 229] on app-card-role "Host/Hostess [DATE] 09:00-17:00 (8h) [PERSON_NAME] [PERSON_NAME] [PERSON_NAME] …" at bounding box center [226, 276] width 113 height 108
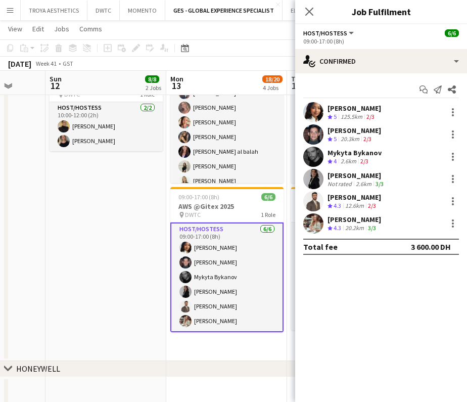
click at [344, 108] on div "[PERSON_NAME]" at bounding box center [354, 108] width 54 height 9
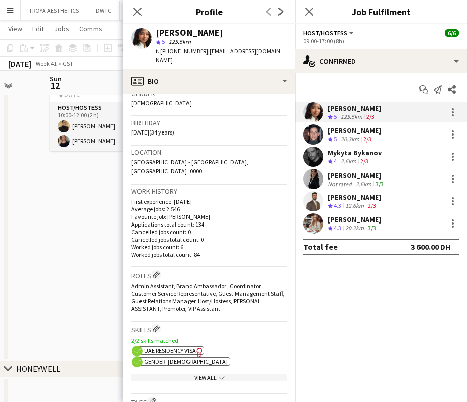
scroll to position [174, 0]
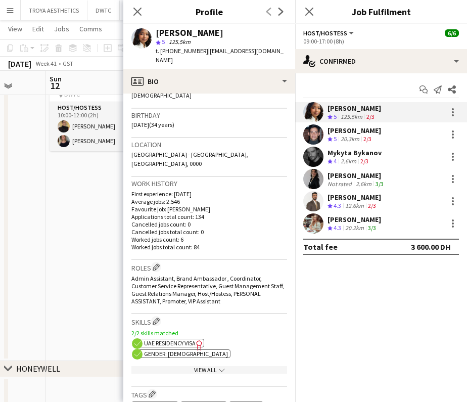
drag, startPoint x: 172, startPoint y: 52, endPoint x: 200, endPoint y: 54, distance: 27.4
click at [200, 54] on span "t. [PHONE_NUMBER]" at bounding box center [182, 51] width 53 height 8
copy span "502382320"
drag, startPoint x: 270, startPoint y: 51, endPoint x: 205, endPoint y: 53, distance: 64.7
click at [205, 53] on div "[PERSON_NAME] 5 125.5km t. [PHONE_NUMBER] | [EMAIL_ADDRESS][DOMAIN_NAME]" at bounding box center [209, 46] width 172 height 45
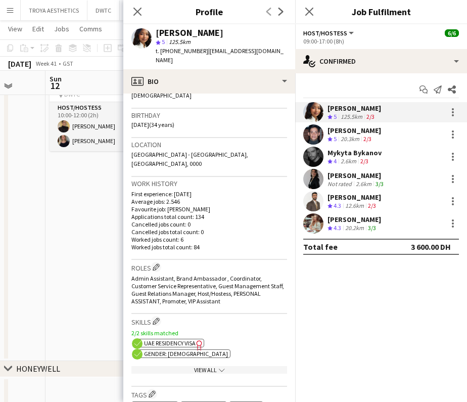
copy span "[EMAIL_ADDRESS][DOMAIN_NAME]"
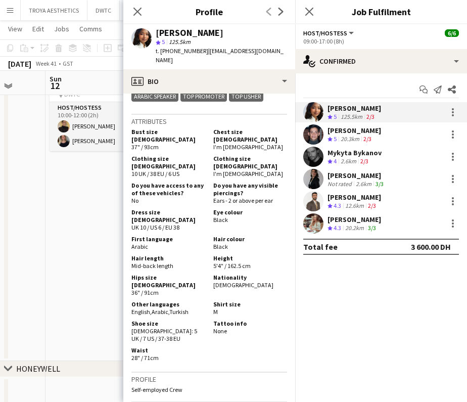
scroll to position [487, 0]
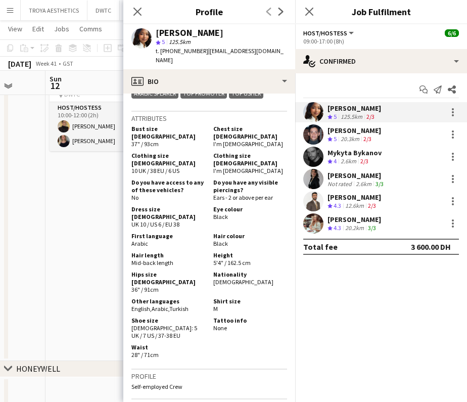
click at [353, 132] on div "[PERSON_NAME]" at bounding box center [354, 130] width 54 height 9
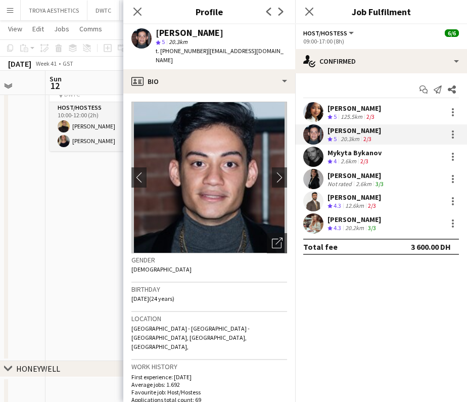
drag, startPoint x: 262, startPoint y: 51, endPoint x: 203, endPoint y: 53, distance: 59.1
click at [203, 53] on span "| [EMAIL_ADDRESS][DOMAIN_NAME]" at bounding box center [220, 55] width 128 height 17
copy span "[EMAIL_ADDRESS][DOMAIN_NAME]"
drag, startPoint x: 200, startPoint y: 52, endPoint x: 172, endPoint y: 54, distance: 27.9
click at [172, 54] on span "t. [PHONE_NUMBER]" at bounding box center [182, 51] width 53 height 8
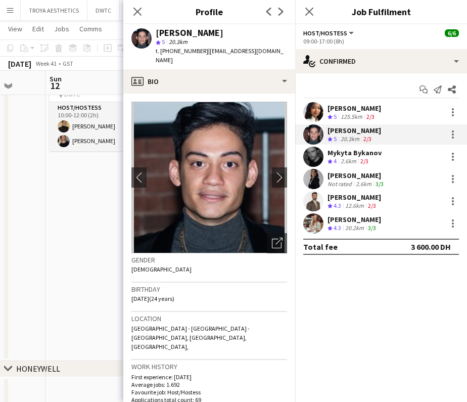
copy span "526018098"
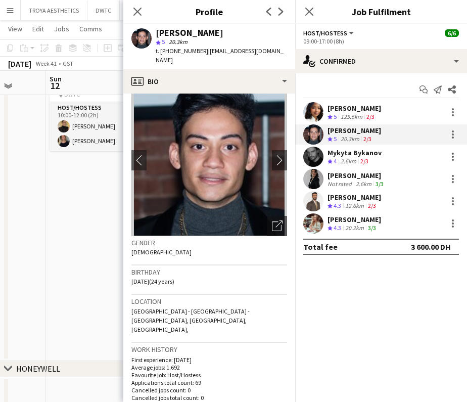
scroll to position [0, 0]
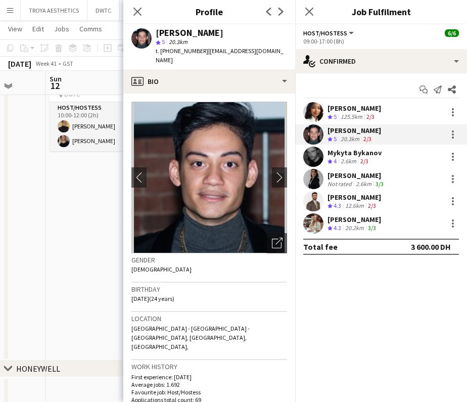
click at [348, 151] on div "Mykyta Bykanov" at bounding box center [354, 152] width 54 height 9
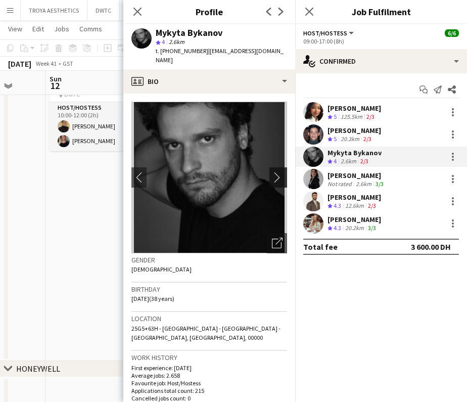
click at [282, 172] on app-icon "chevron-right" at bounding box center [280, 177] width 16 height 11
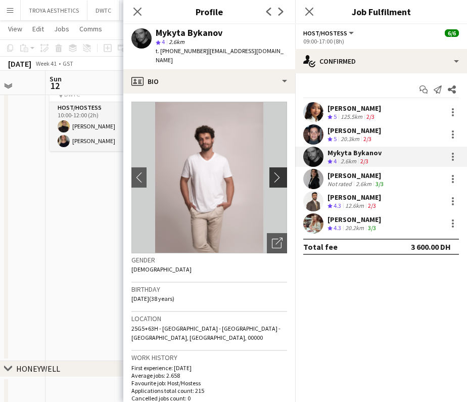
click at [275, 172] on app-icon "chevron-right" at bounding box center [280, 177] width 16 height 11
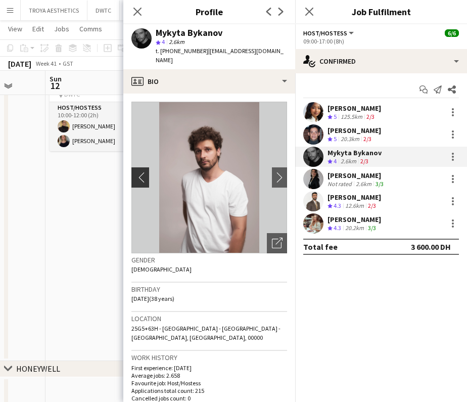
click at [138, 172] on app-icon "chevron-left" at bounding box center [139, 177] width 16 height 11
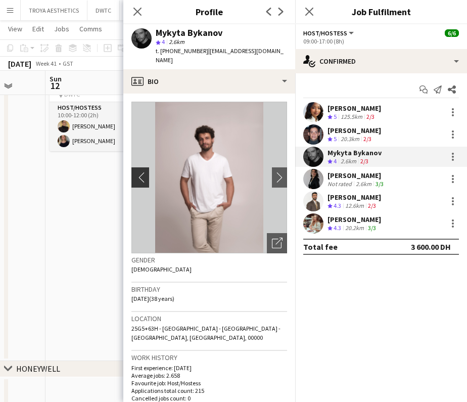
click at [138, 172] on app-icon "chevron-left" at bounding box center [139, 177] width 16 height 11
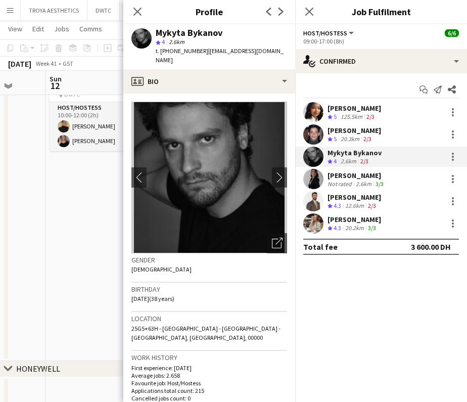
drag, startPoint x: 265, startPoint y: 52, endPoint x: 205, endPoint y: 52, distance: 60.6
click at [205, 52] on div "Mykyta Bykanov star 4 2.6km t. [PHONE_NUMBER] | [EMAIL_ADDRESS][DOMAIN_NAME]" at bounding box center [209, 46] width 172 height 45
copy span "[EMAIL_ADDRESS][DOMAIN_NAME]"
drag, startPoint x: 199, startPoint y: 53, endPoint x: 181, endPoint y: 58, distance: 17.9
click at [174, 54] on span "t. [PHONE_NUMBER]" at bounding box center [182, 51] width 53 height 8
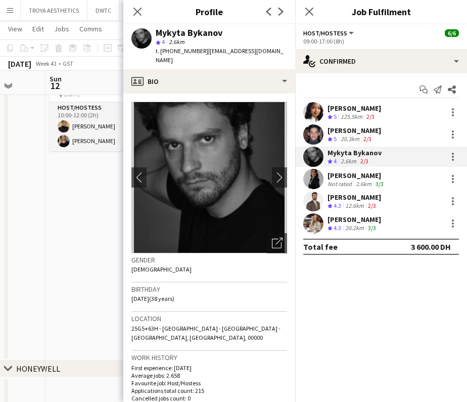
copy span "589220838"
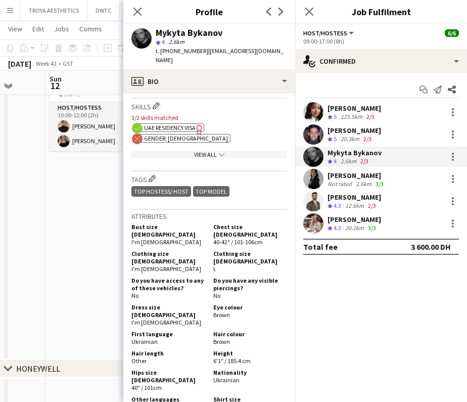
scroll to position [392, 0]
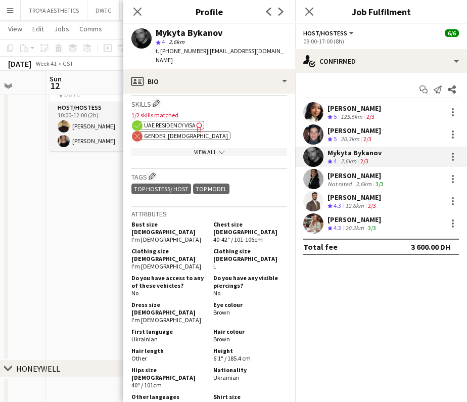
click at [356, 175] on div "[PERSON_NAME]" at bounding box center [356, 175] width 58 height 9
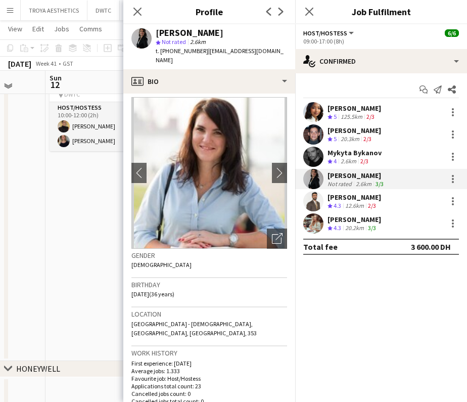
scroll to position [407, 0]
drag, startPoint x: 272, startPoint y: 52, endPoint x: 220, endPoint y: 54, distance: 52.1
click at [204, 54] on span "| [EMAIL_ADDRESS][DOMAIN_NAME]" at bounding box center [220, 55] width 128 height 17
copy span "[EMAIL_ADDRESS][DOMAIN_NAME]"
drag, startPoint x: 199, startPoint y: 53, endPoint x: 171, endPoint y: 54, distance: 27.8
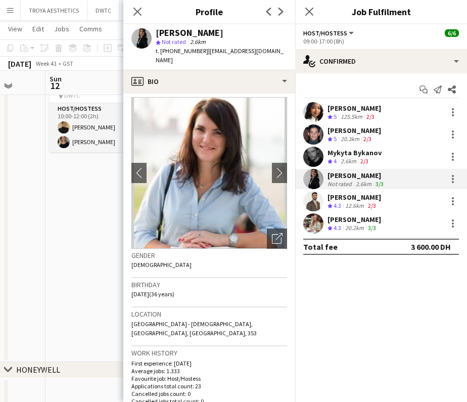
click at [171, 54] on span "t. [PHONE_NUMBER]" at bounding box center [182, 51] width 53 height 8
copy span "528625379"
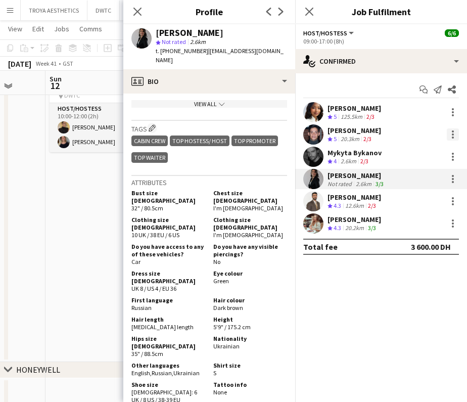
scroll to position [487, 0]
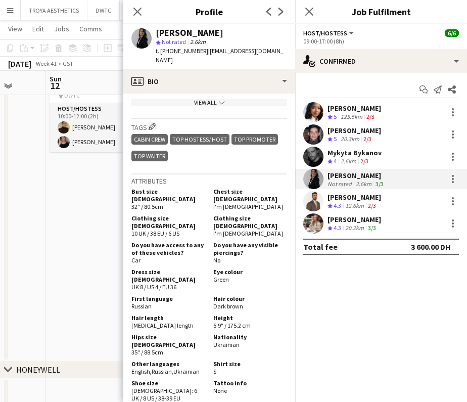
click at [364, 197] on div "[PERSON_NAME]" at bounding box center [354, 197] width 54 height 9
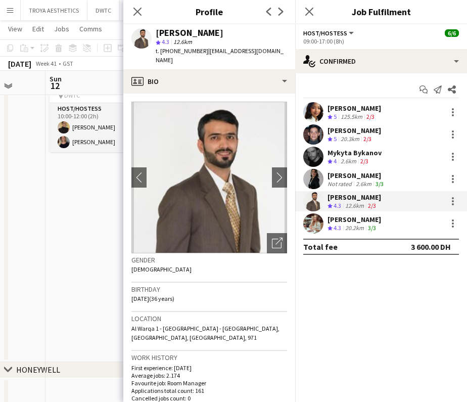
drag, startPoint x: 213, startPoint y: 32, endPoint x: 163, endPoint y: 33, distance: 50.0
click at [159, 34] on div "[PERSON_NAME]" at bounding box center [190, 32] width 68 height 9
drag, startPoint x: 269, startPoint y: 51, endPoint x: 205, endPoint y: 53, distance: 64.2
click at [205, 53] on span "| [EMAIL_ADDRESS][DOMAIN_NAME]" at bounding box center [220, 55] width 128 height 17
copy span "[EMAIL_ADDRESS][DOMAIN_NAME]"
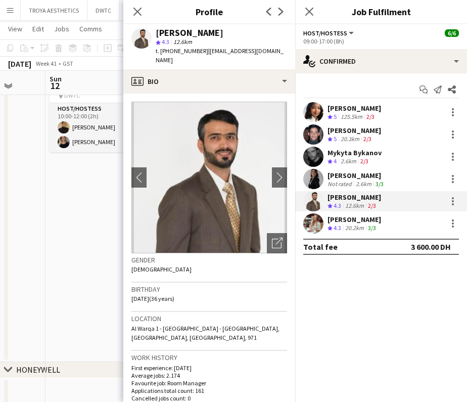
click at [227, 47] on span "| [EMAIL_ADDRESS][DOMAIN_NAME]" at bounding box center [220, 55] width 128 height 17
click at [270, 52] on div "[PERSON_NAME] star 4.3 12.6km t. [PHONE_NUMBER] | [EMAIL_ADDRESS][DOMAIN_NAME]" at bounding box center [209, 46] width 172 height 45
drag, startPoint x: 269, startPoint y: 52, endPoint x: 204, endPoint y: 54, distance: 64.7
click at [204, 54] on span "| [EMAIL_ADDRESS][DOMAIN_NAME]" at bounding box center [220, 55] width 128 height 17
drag, startPoint x: 199, startPoint y: 53, endPoint x: 189, endPoint y: 53, distance: 10.1
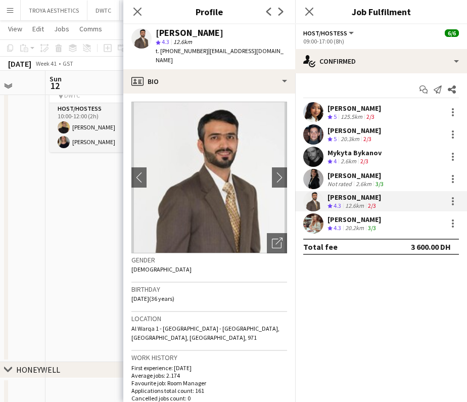
click at [174, 53] on span "t. [PHONE_NUMBER]" at bounding box center [182, 51] width 53 height 8
click at [193, 53] on span "t. [PHONE_NUMBER]" at bounding box center [182, 51] width 53 height 8
click at [169, 53] on span "t. [PHONE_NUMBER]" at bounding box center [182, 51] width 53 height 8
drag, startPoint x: 200, startPoint y: 52, endPoint x: 174, endPoint y: 53, distance: 26.3
click at [174, 53] on span "t. [PHONE_NUMBER]" at bounding box center [182, 51] width 53 height 8
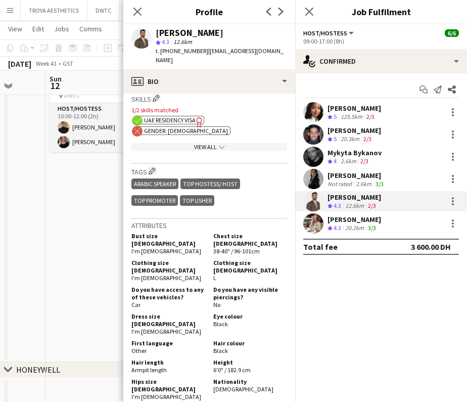
scroll to position [505, 0]
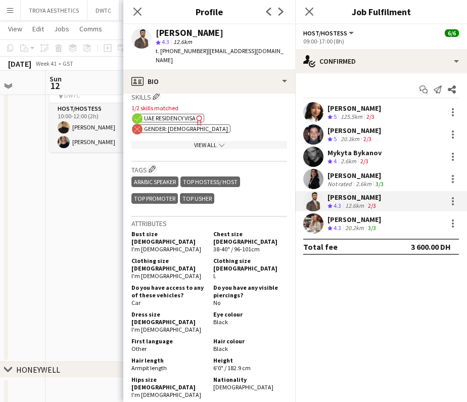
click at [339, 221] on div "[PERSON_NAME]" at bounding box center [354, 219] width 54 height 9
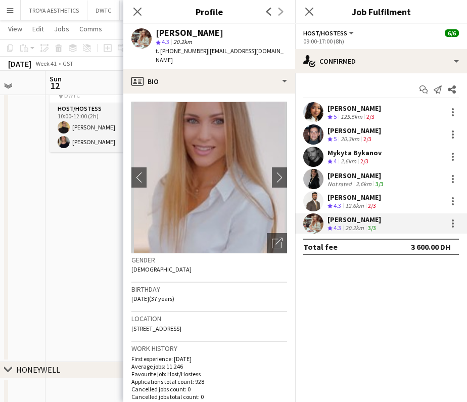
drag, startPoint x: 273, startPoint y: 53, endPoint x: 217, endPoint y: 51, distance: 56.1
click at [210, 53] on span "| [EMAIL_ADDRESS][DOMAIN_NAME]" at bounding box center [220, 55] width 128 height 17
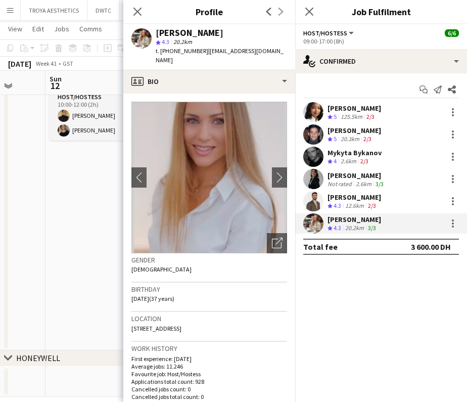
scroll to position [418, 1]
drag, startPoint x: 206, startPoint y: 51, endPoint x: 178, endPoint y: 51, distance: 27.8
click at [178, 51] on span "t. [PHONE_NUMBER]" at bounding box center [182, 51] width 53 height 8
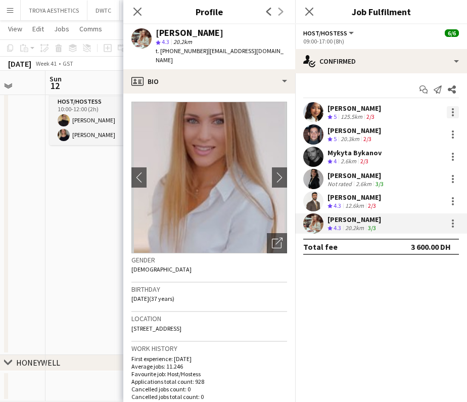
scroll to position [2, 0]
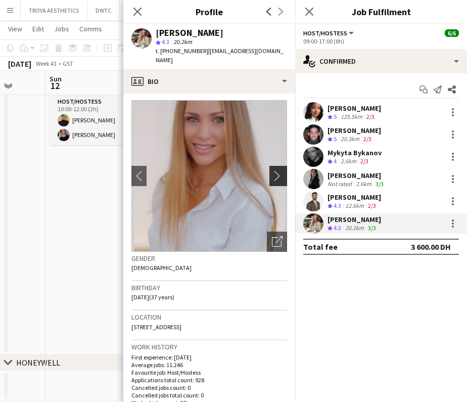
click at [280, 170] on app-icon "chevron-right" at bounding box center [280, 175] width 16 height 11
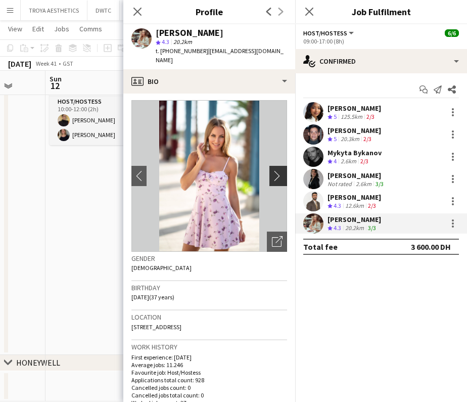
click at [278, 170] on app-icon "chevron-right" at bounding box center [280, 175] width 16 height 11
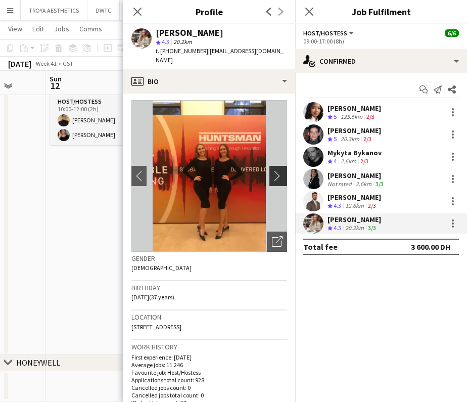
click at [278, 170] on app-icon "chevron-right" at bounding box center [280, 175] width 16 height 11
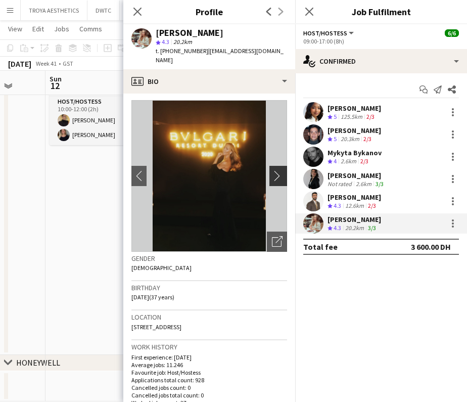
click at [278, 170] on app-icon "chevron-right" at bounding box center [280, 175] width 16 height 11
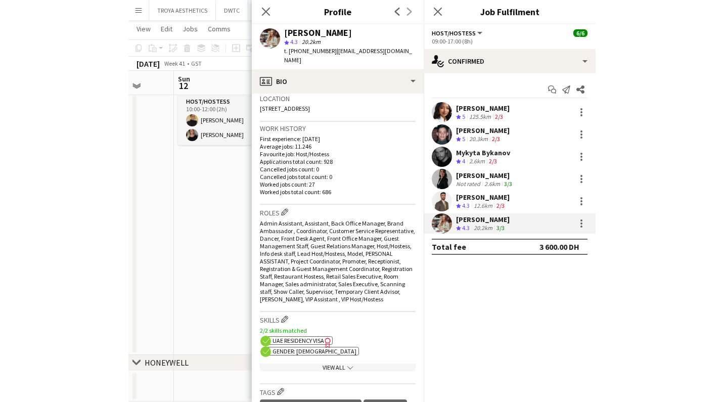
scroll to position [221, 0]
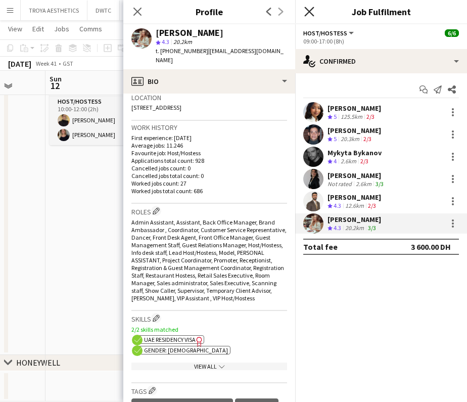
click at [311, 10] on icon at bounding box center [309, 12] width 10 height 10
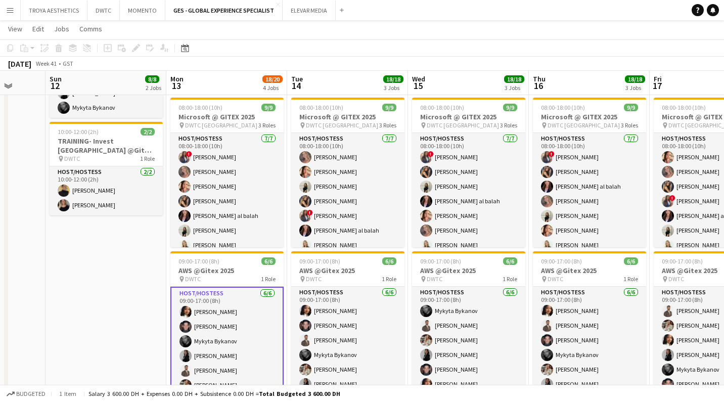
scroll to position [341, 0]
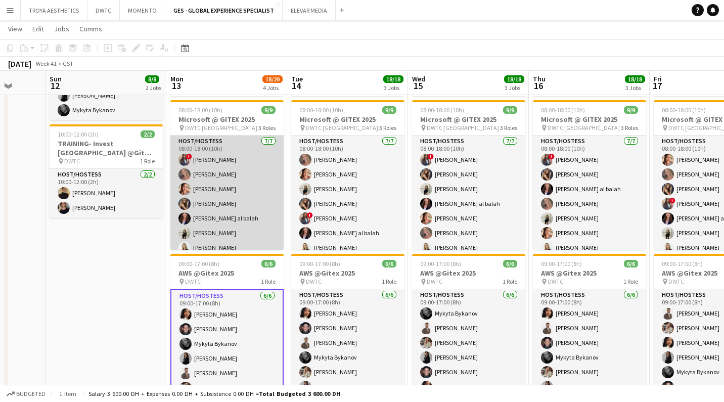
click at [262, 188] on app-card-role "Host/Hostess [DATE] 08:00-18:00 (10h) ! [PERSON_NAME] [PERSON_NAME] Punchita [P…" at bounding box center [226, 196] width 113 height 122
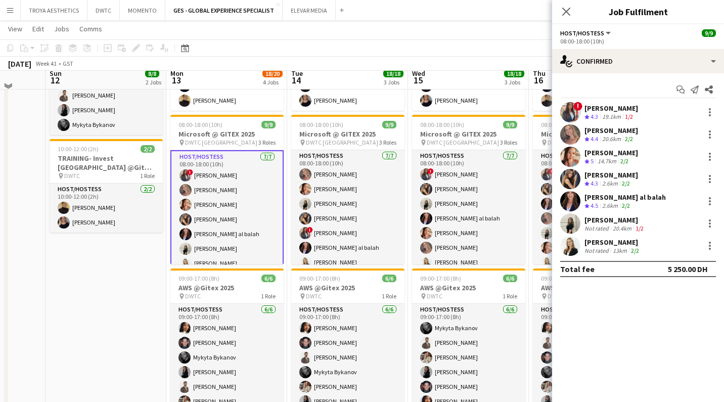
scroll to position [301, 0]
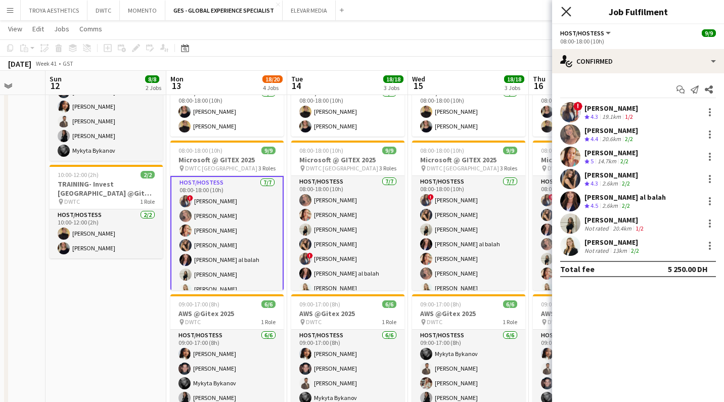
click at [567, 12] on icon at bounding box center [566, 12] width 10 height 10
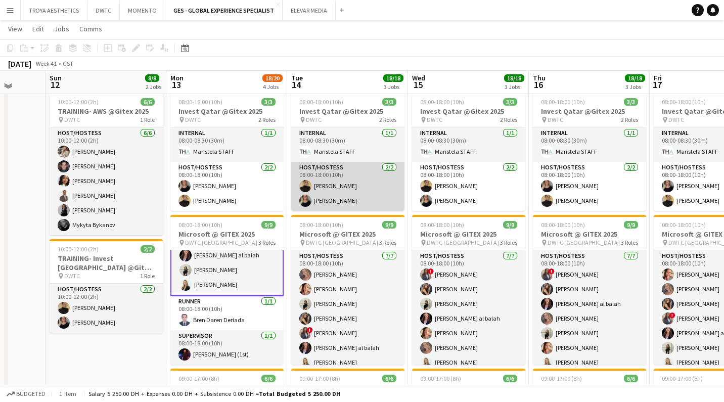
scroll to position [227, 0]
